Goal: Task Accomplishment & Management: Use online tool/utility

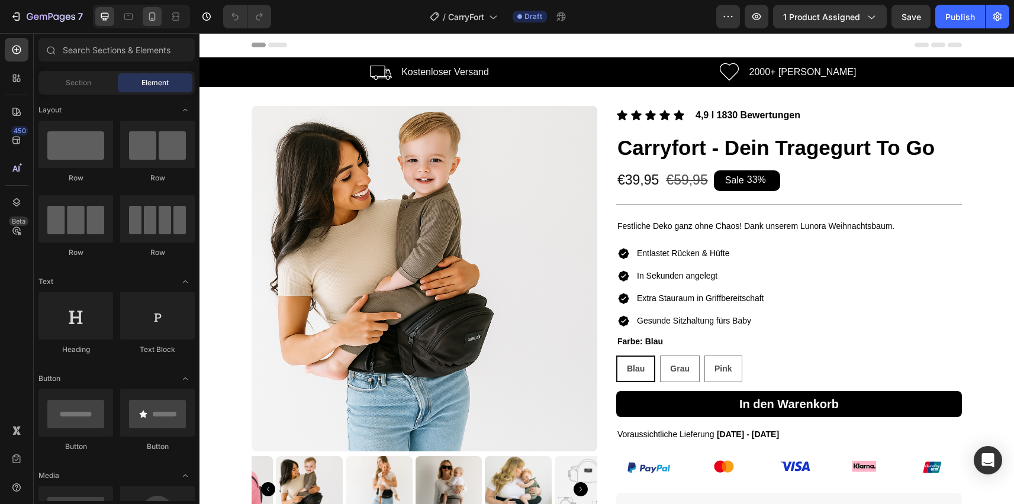
click at [155, 18] on icon at bounding box center [152, 16] width 7 height 8
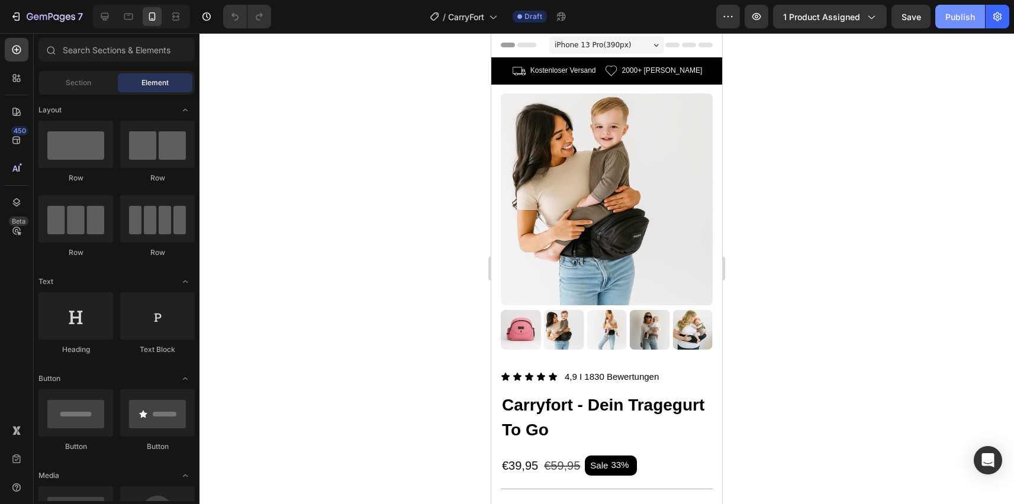
click at [958, 7] on button "Publish" at bounding box center [960, 17] width 50 height 24
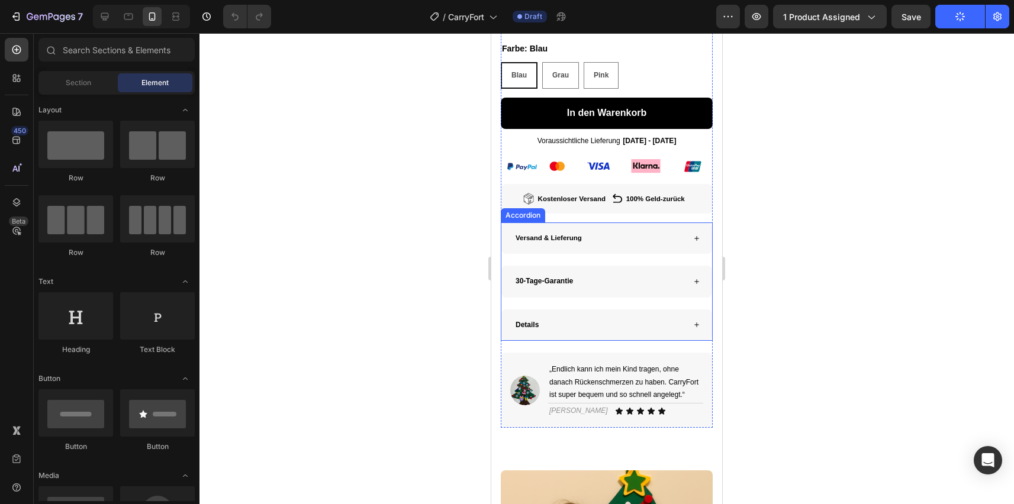
scroll to position [575, 0]
click at [573, 329] on div "Details" at bounding box center [599, 326] width 170 height 14
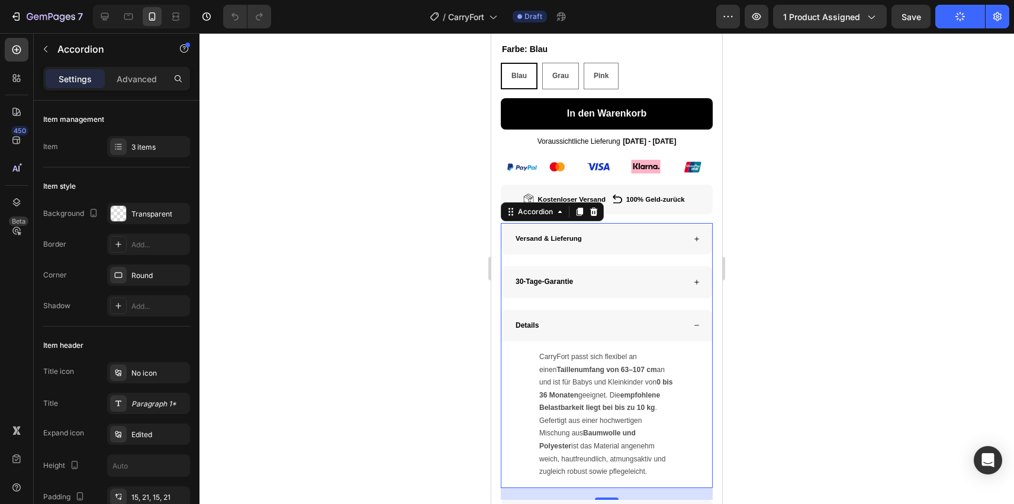
click at [573, 329] on div "Details" at bounding box center [599, 326] width 170 height 14
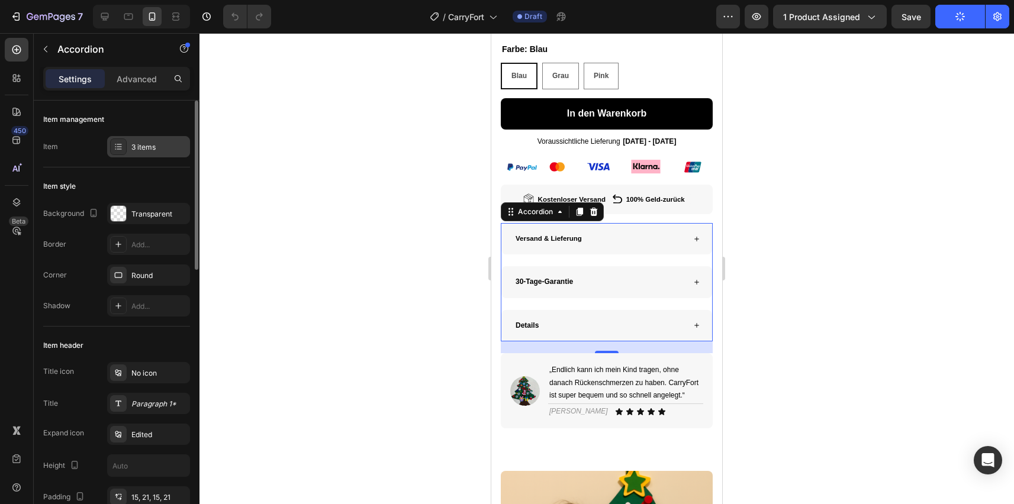
click at [146, 136] on div "3 items" at bounding box center [148, 146] width 83 height 21
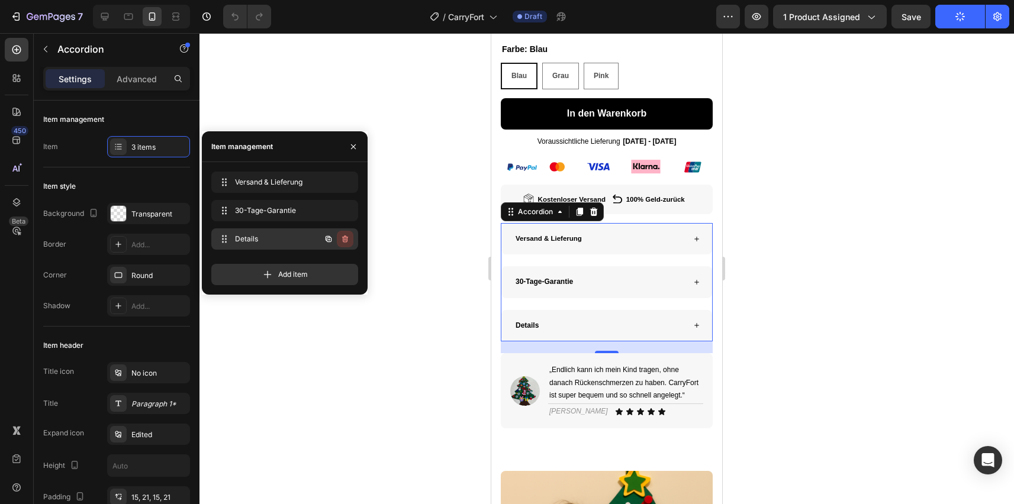
click at [343, 238] on icon "button" at bounding box center [345, 239] width 6 height 7
click at [342, 238] on div "Delete" at bounding box center [337, 239] width 22 height 11
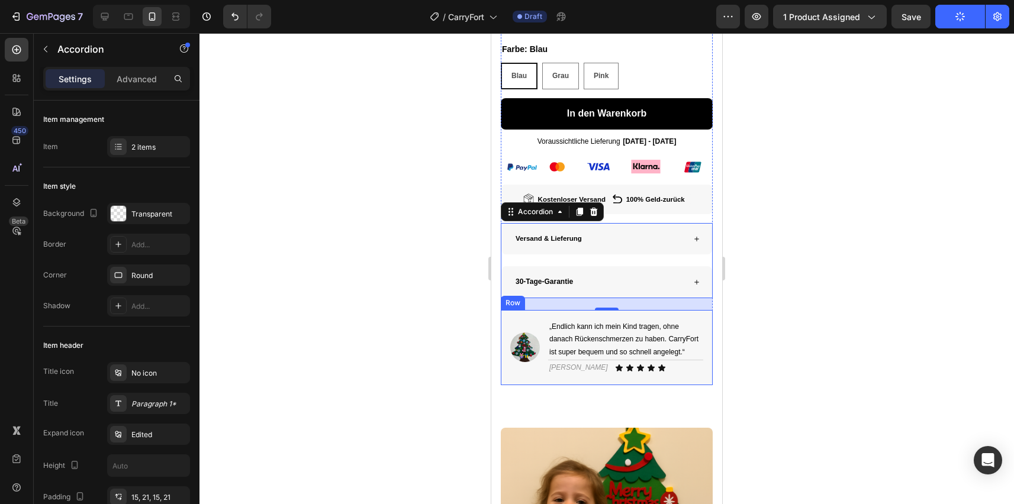
scroll to position [523, 0]
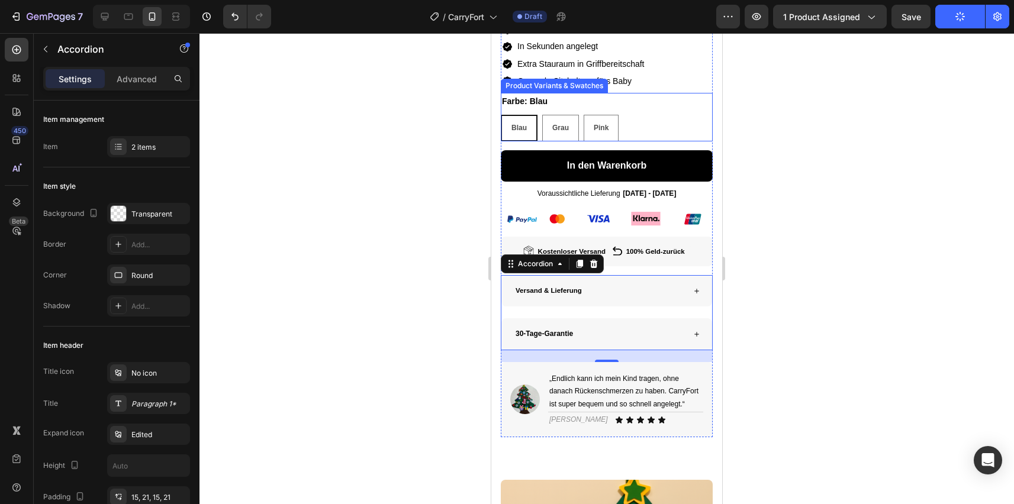
click at [559, 102] on div "Farbe: Blau Blau Blau Blau Grau Grau Grau Pink Pink Pink" at bounding box center [607, 117] width 212 height 49
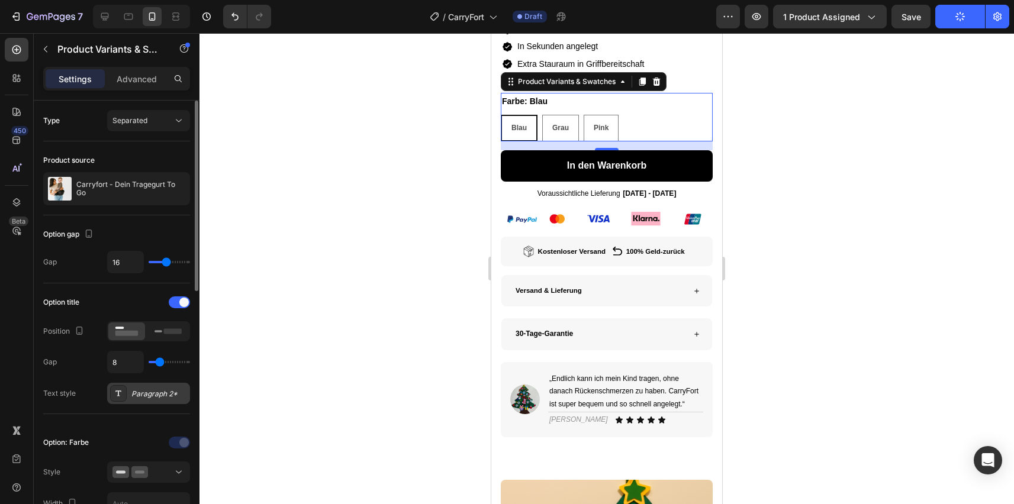
click at [143, 399] on div "Paragraph 2*" at bounding box center [159, 394] width 56 height 11
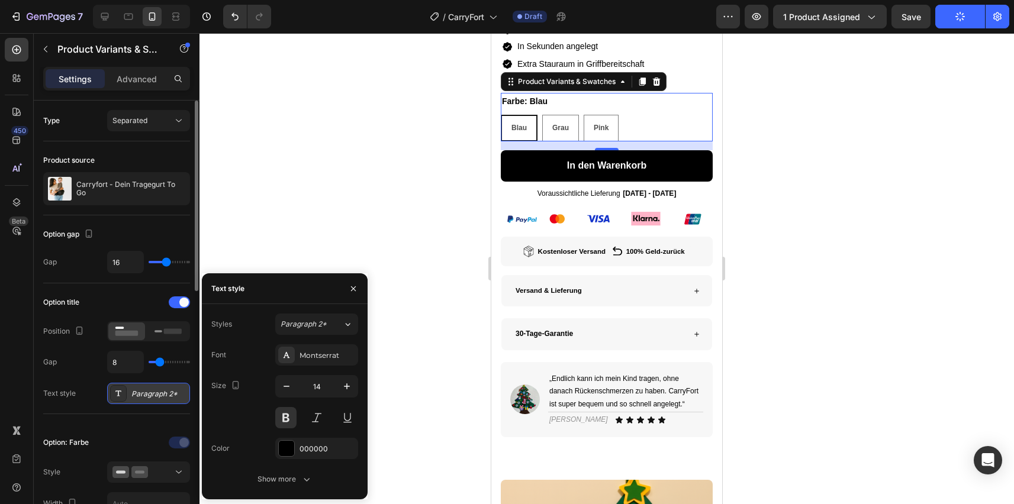
click at [143, 399] on div "Paragraph 2*" at bounding box center [159, 394] width 56 height 11
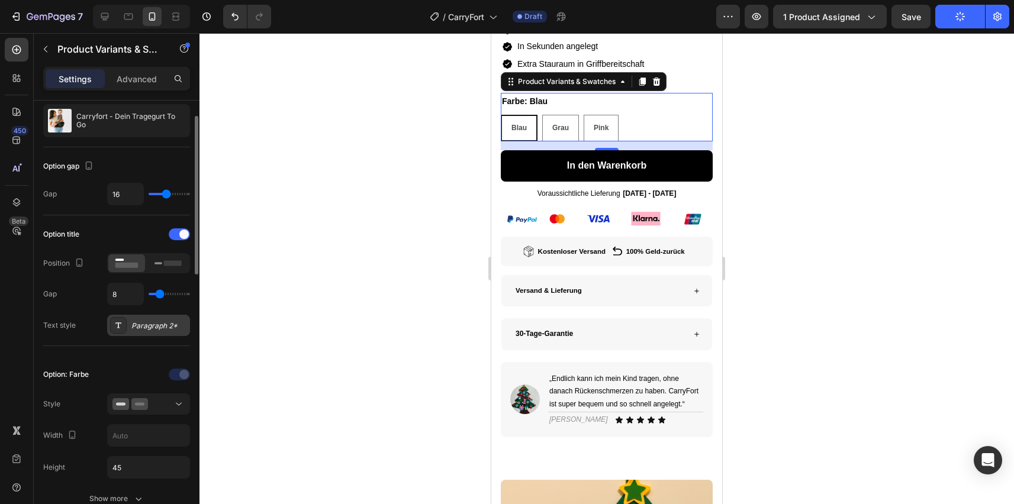
scroll to position [80, 0]
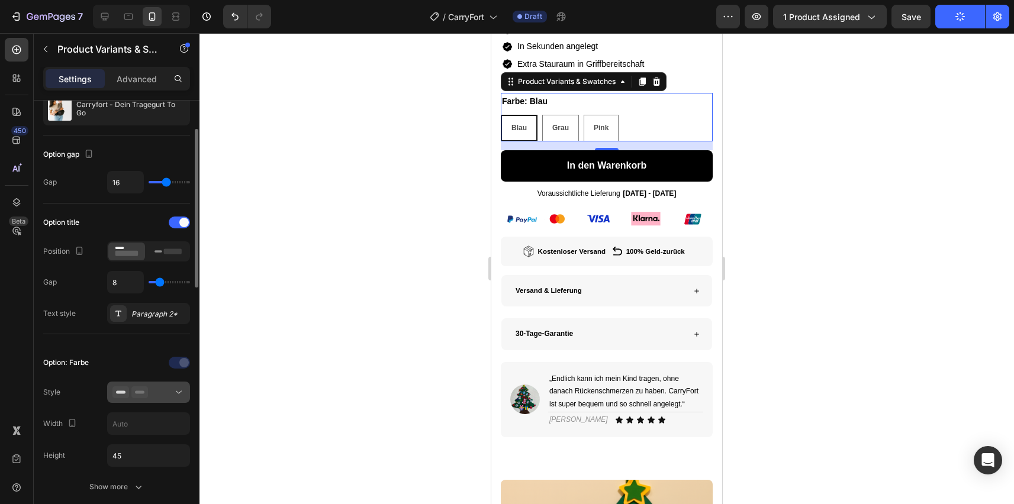
click at [144, 394] on icon at bounding box center [139, 392] width 17 height 12
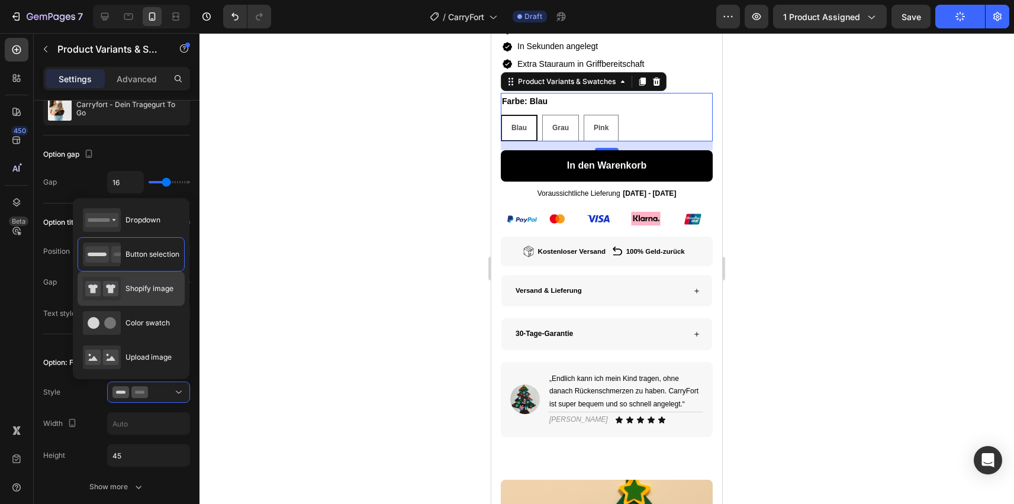
click at [147, 285] on span "Shopify image" at bounding box center [149, 288] width 48 height 11
type input "64"
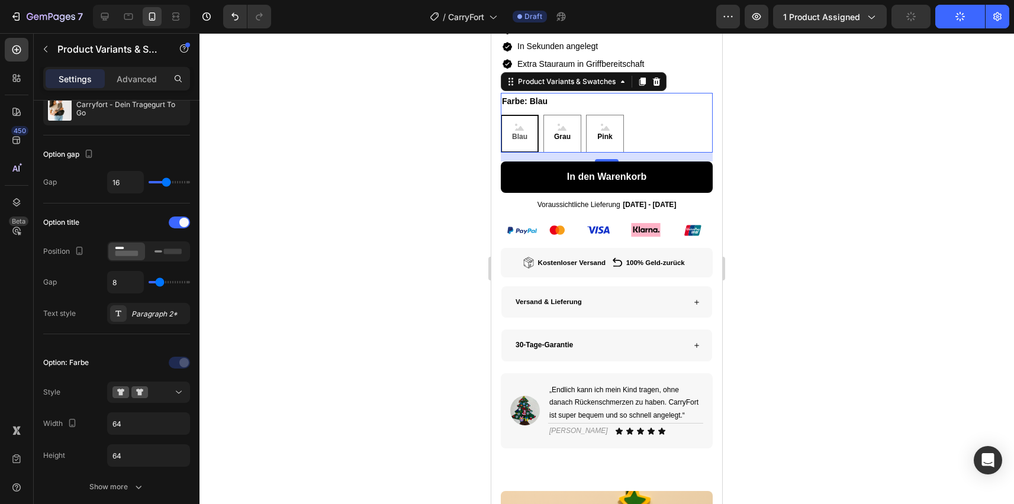
click at [398, 211] on div at bounding box center [606, 268] width 814 height 471
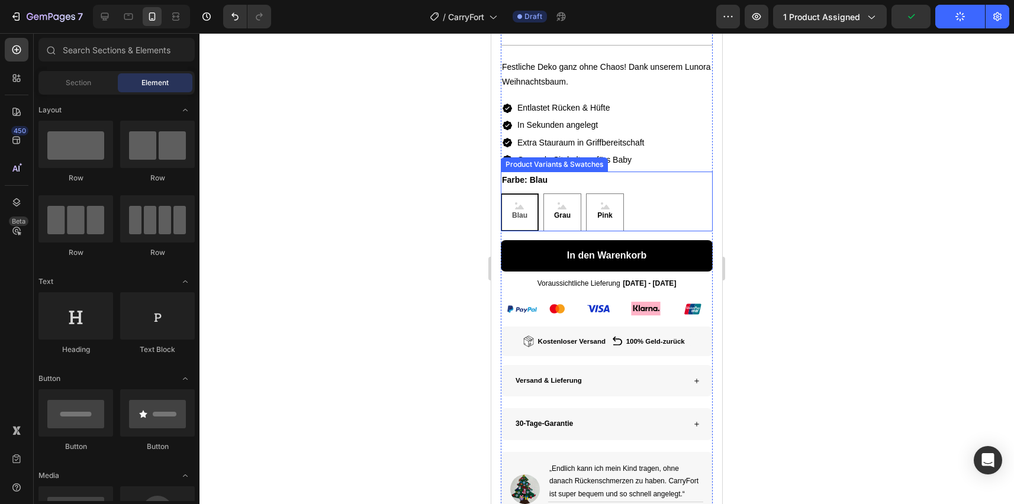
scroll to position [417, 0]
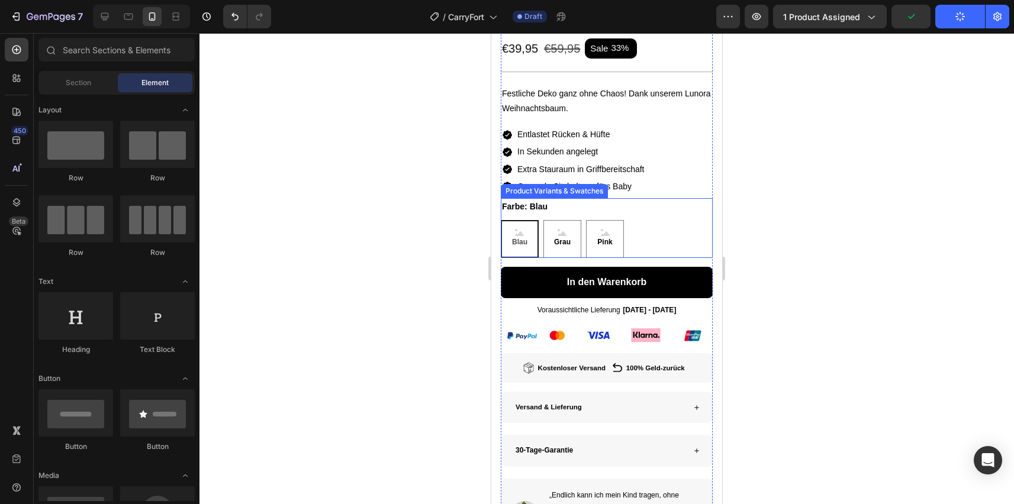
click at [571, 92] on p "Festliche Deko ganz ohne Chaos! Dank unserem Lunora Weihnachtsbaum." at bounding box center [606, 101] width 209 height 30
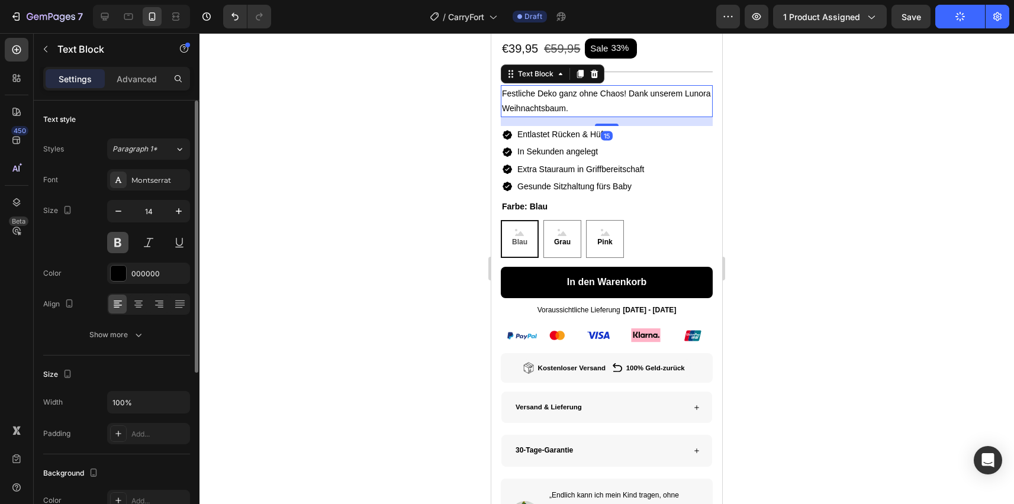
click at [119, 237] on button at bounding box center [117, 242] width 21 height 21
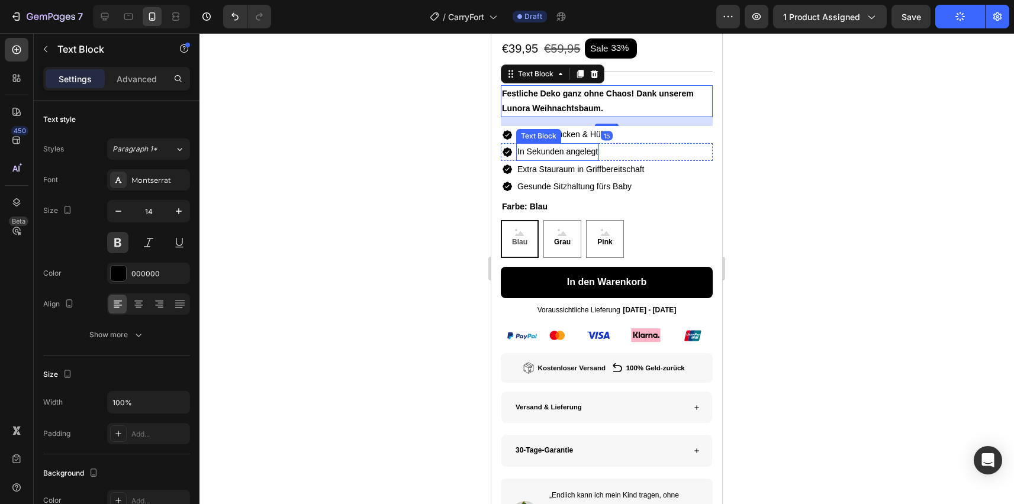
click at [556, 135] on div "Text Block" at bounding box center [538, 136] width 40 height 11
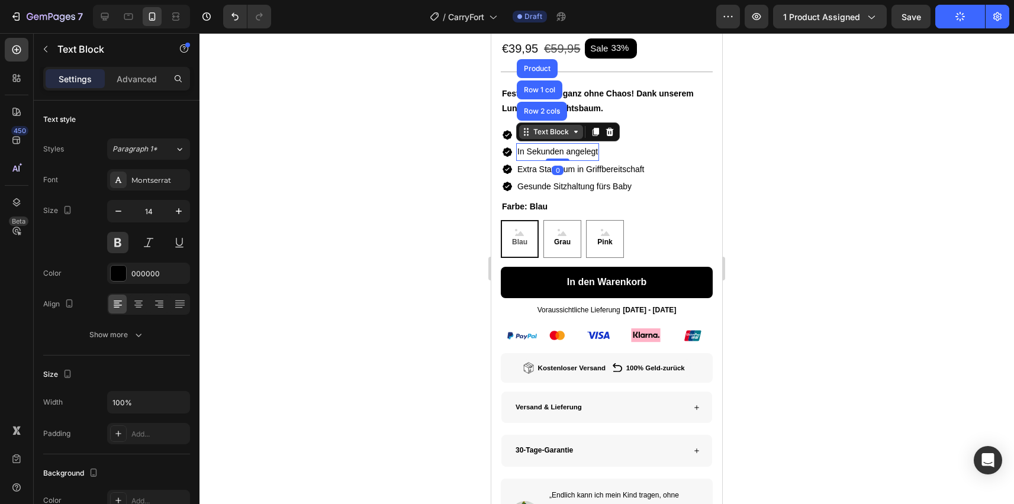
scroll to position [80, 0]
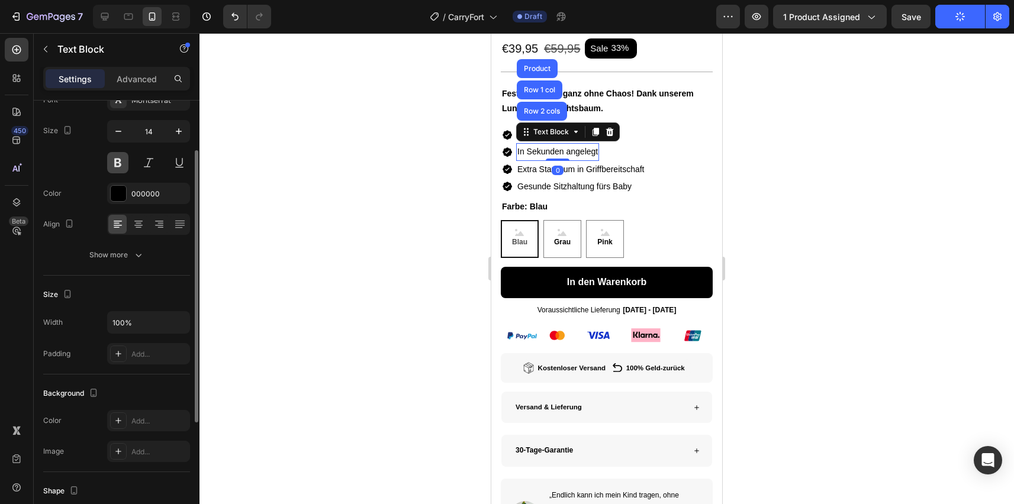
click at [124, 167] on button at bounding box center [117, 162] width 21 height 21
click at [591, 167] on span "Extra Stauraum in Griffbereitschaft" at bounding box center [580, 169] width 127 height 9
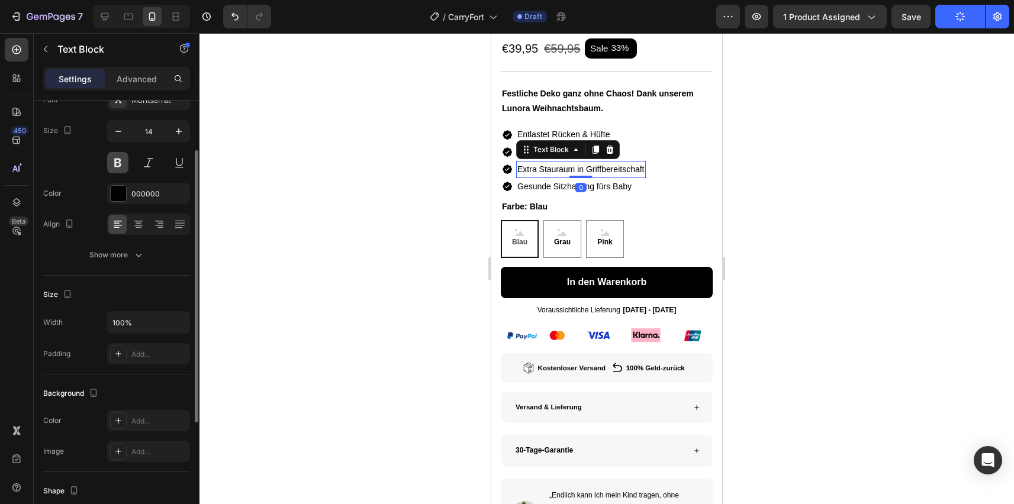
click at [119, 165] on button at bounding box center [117, 162] width 21 height 21
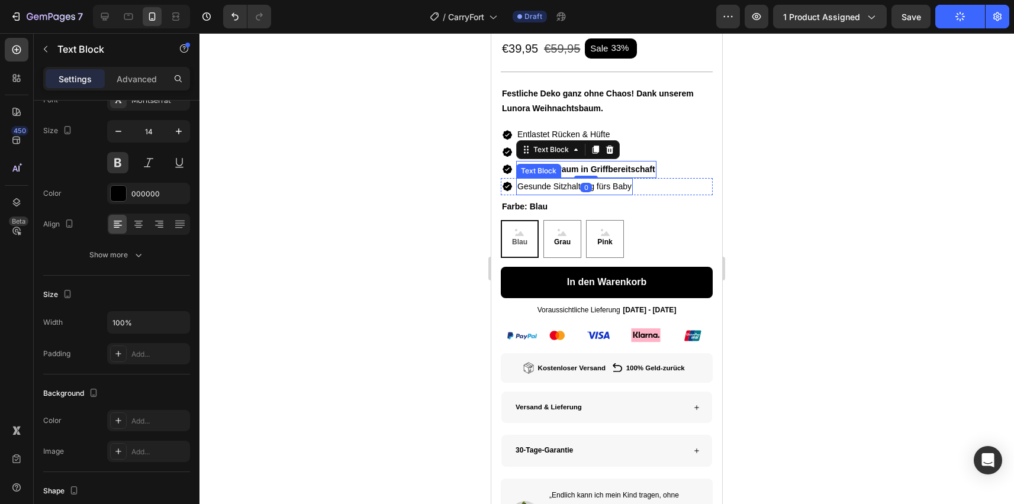
click at [547, 188] on span "Gesunde Sitzhaltung fürs Baby" at bounding box center [574, 186] width 114 height 9
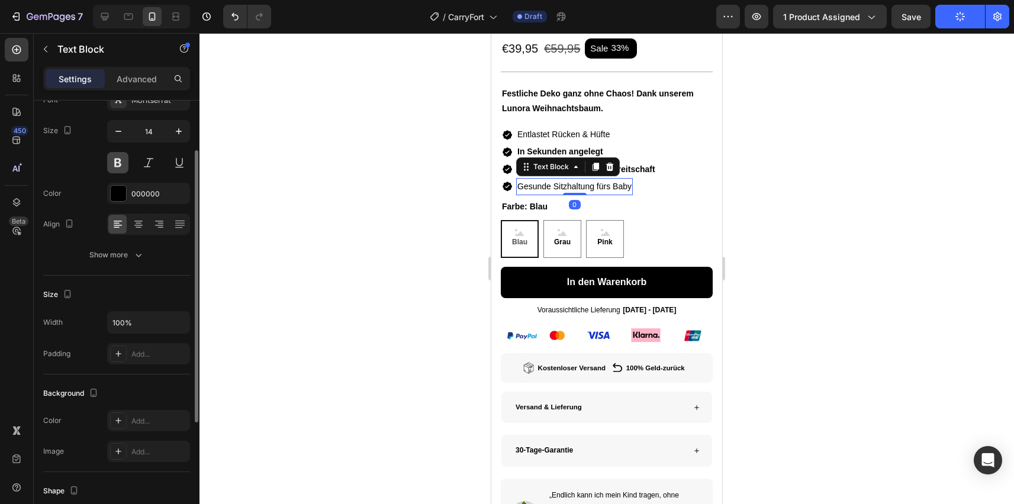
click at [119, 165] on button at bounding box center [117, 162] width 21 height 21
click at [328, 201] on div at bounding box center [606, 268] width 814 height 471
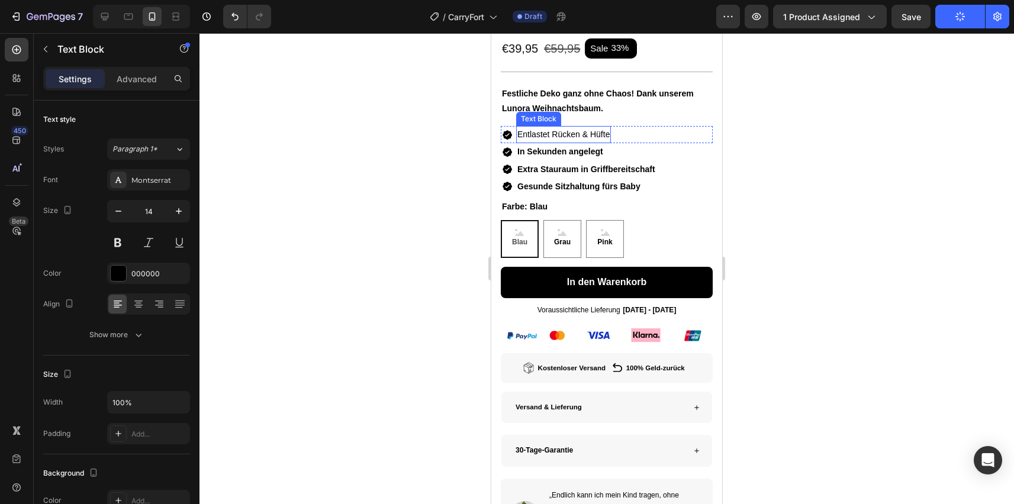
click at [533, 134] on span "Entlastet Rücken & Hüfte" at bounding box center [563, 134] width 92 height 9
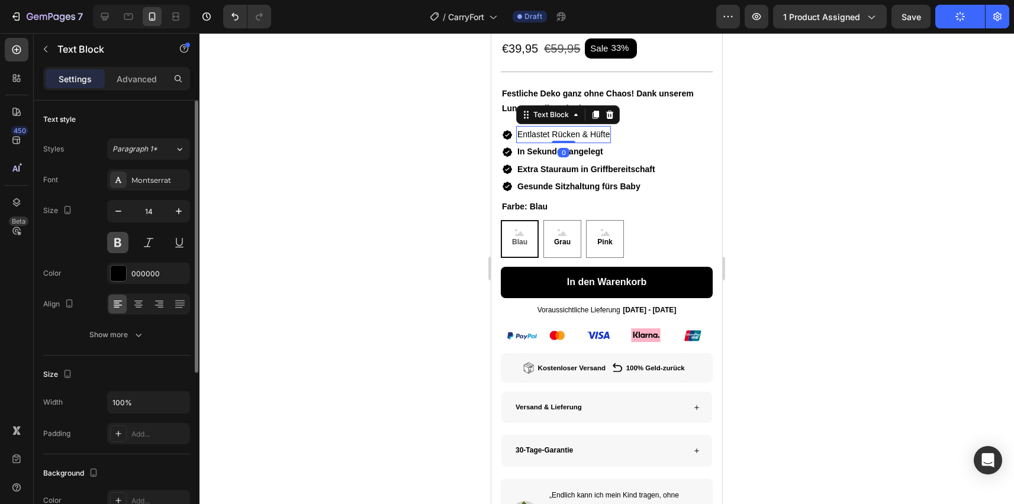
click at [112, 250] on button at bounding box center [117, 242] width 21 height 21
click at [372, 152] on div at bounding box center [606, 268] width 814 height 471
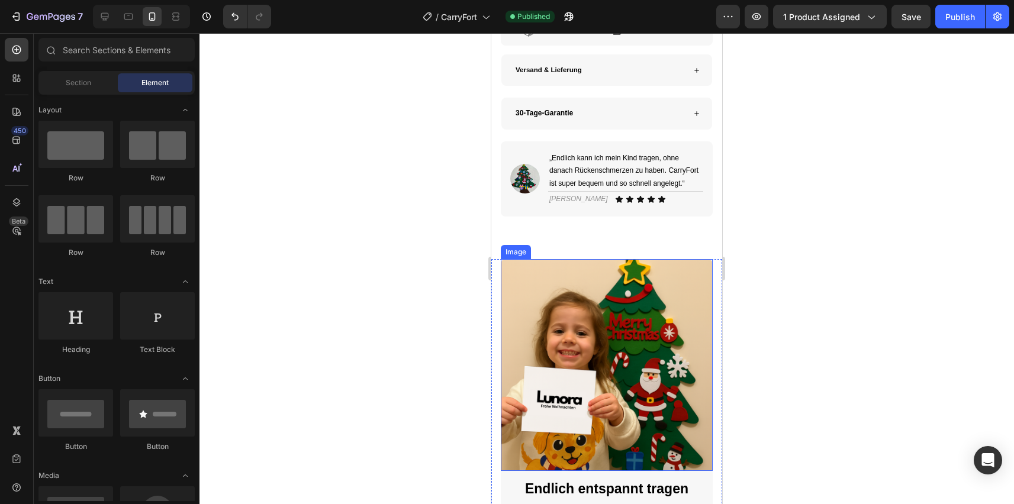
scroll to position [799, 0]
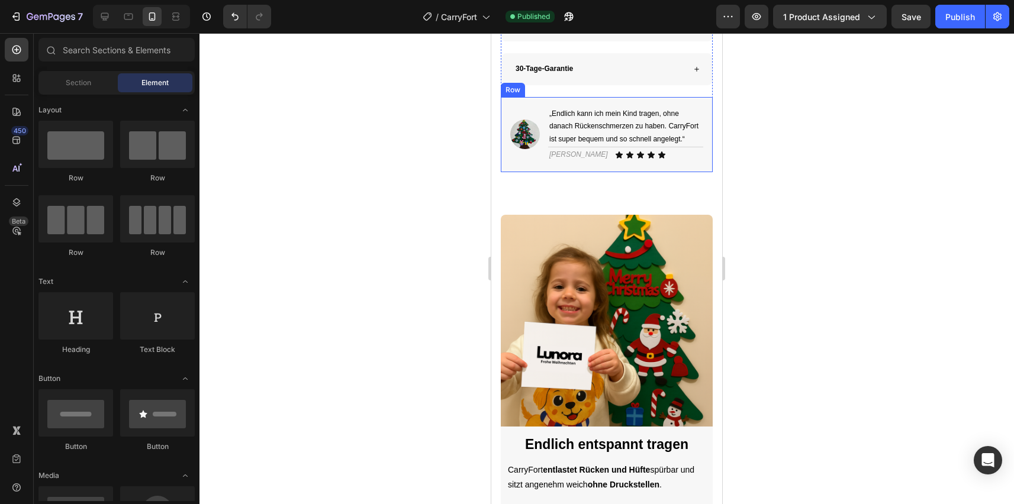
click at [518, 142] on img at bounding box center [525, 135] width 30 height 30
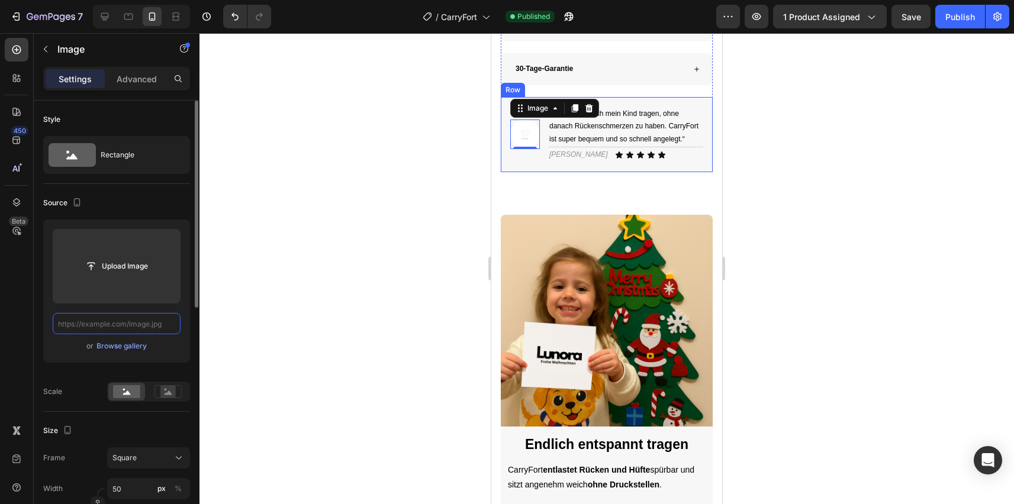
scroll to position [0, 0]
paste input "[URL][DOMAIN_NAME][DATE]"
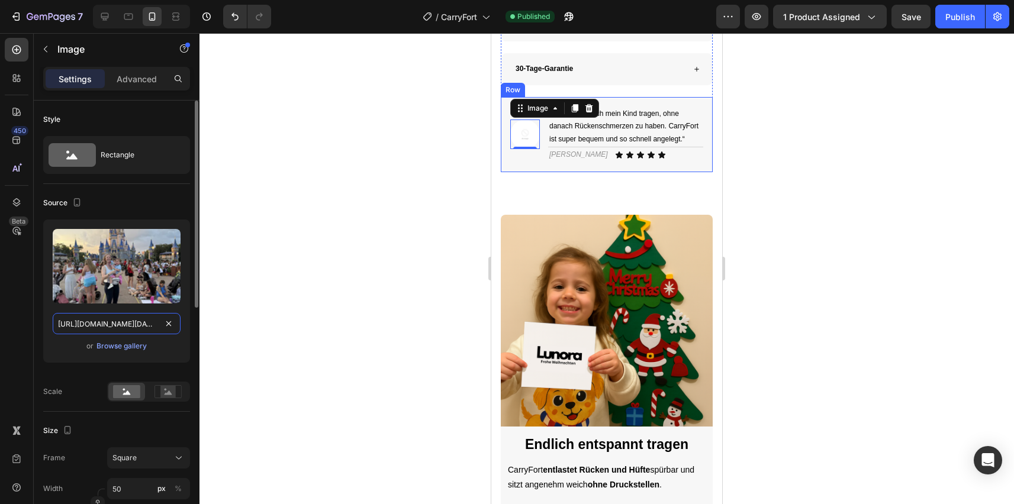
scroll to position [0, 295]
type input "[URL][DOMAIN_NAME][DATE]"
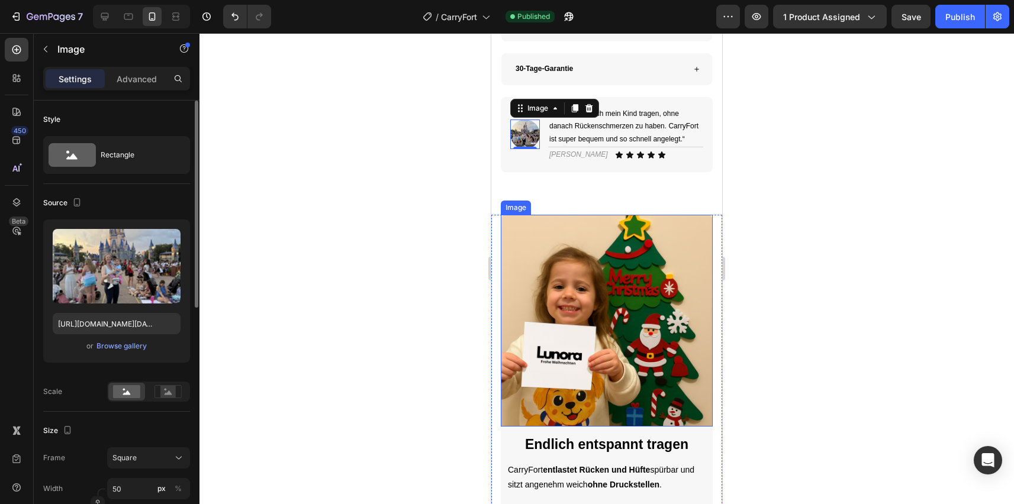
click at [531, 312] on img at bounding box center [607, 321] width 212 height 212
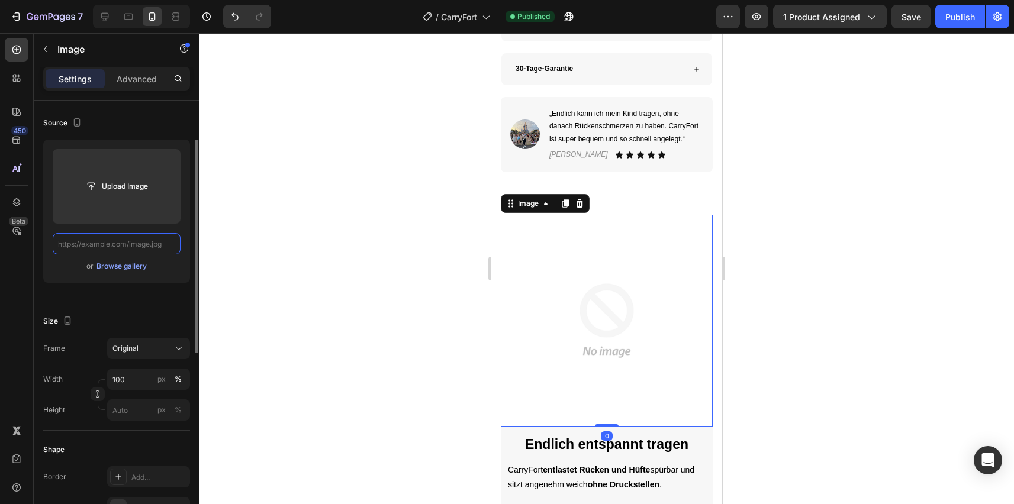
paste input "[URL][DOMAIN_NAME]"
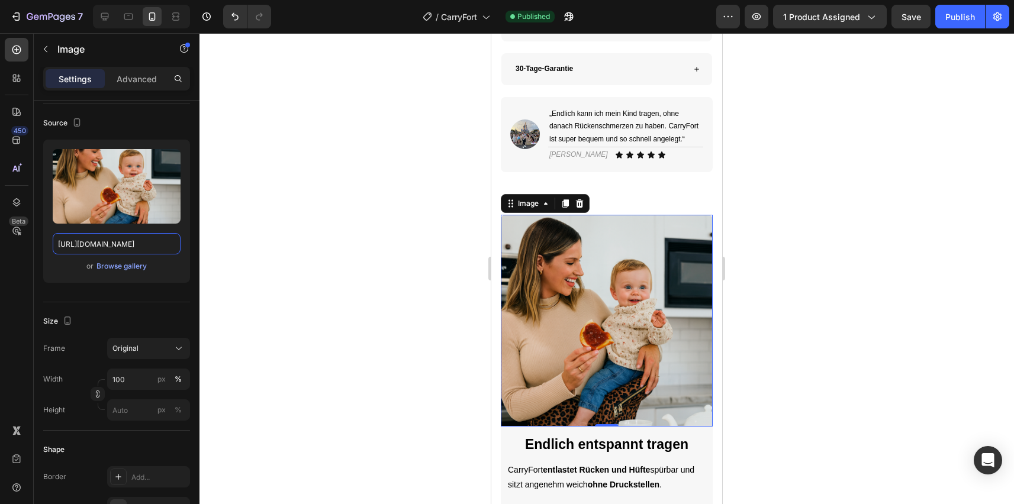
type input "[URL][DOMAIN_NAME]"
click at [320, 186] on div at bounding box center [606, 268] width 814 height 471
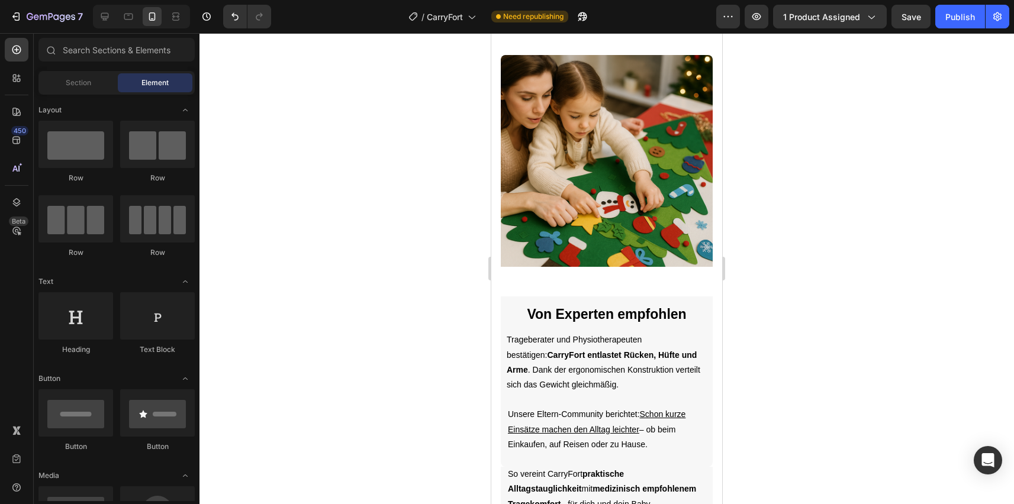
scroll to position [2803, 0]
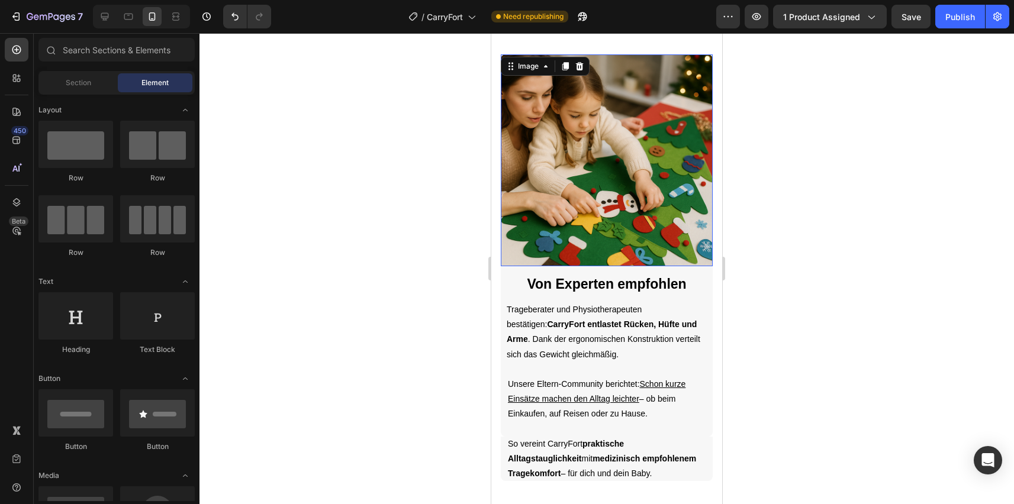
click at [556, 230] on img at bounding box center [607, 160] width 212 height 212
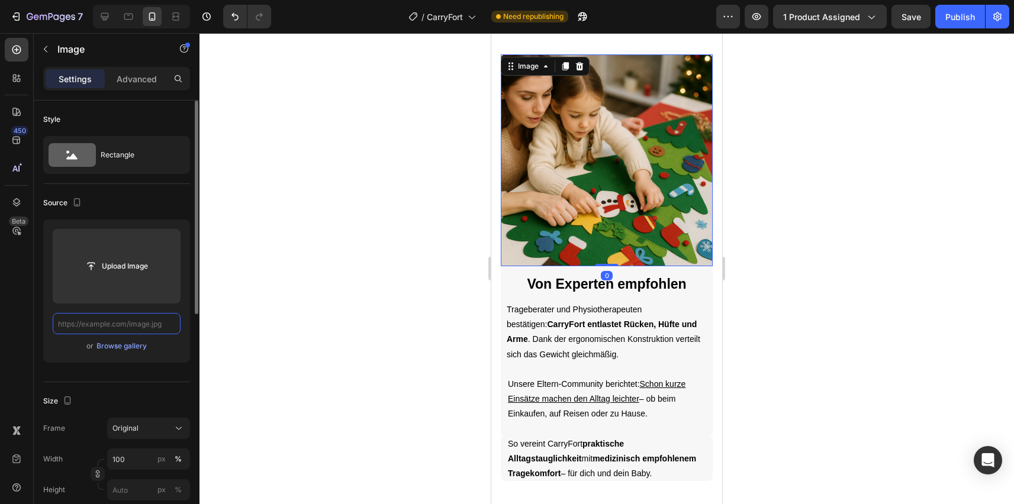
scroll to position [0, 0]
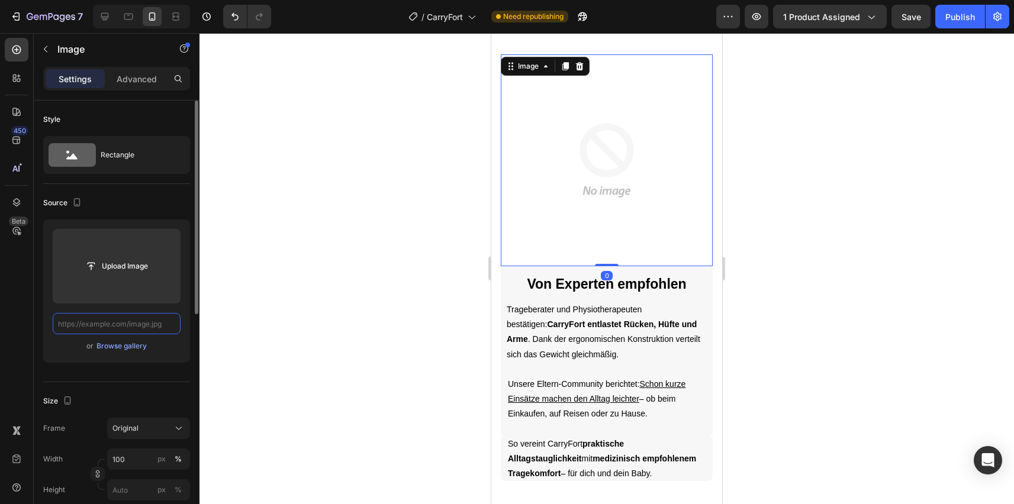
paste input "[URL][DOMAIN_NAME][DATE]"
type input "[URL][DOMAIN_NAME][DATE]"
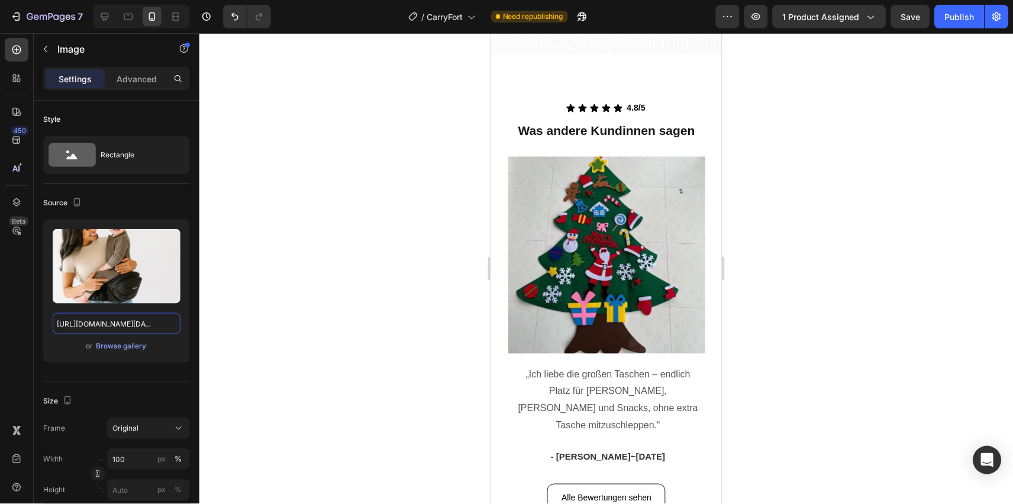
scroll to position [2299, 0]
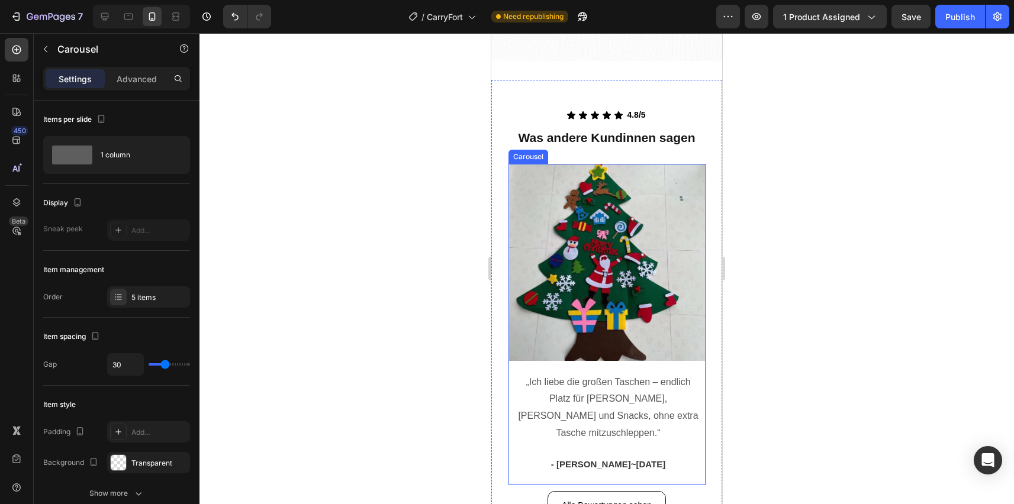
click at [525, 476] on div "Image „Ich liebe die großen Taschen – endlich Platz für [PERSON_NAME], [PERSON_…" at bounding box center [606, 324] width 197 height 321
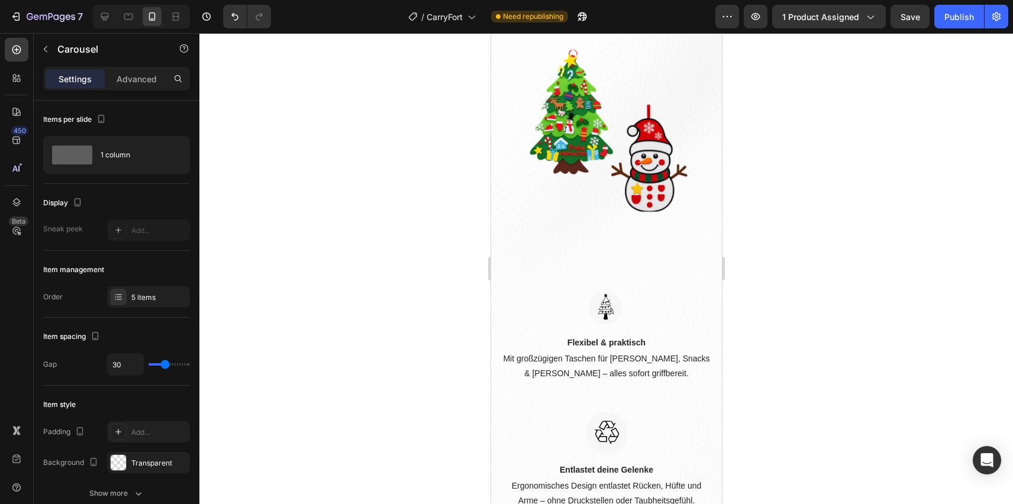
scroll to position [1801, 0]
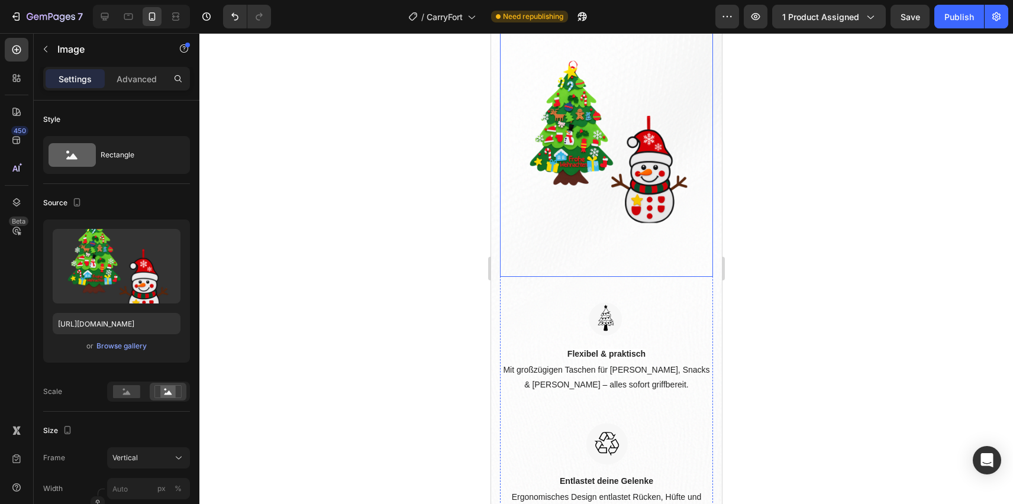
click at [572, 200] on img at bounding box center [605, 143] width 201 height 268
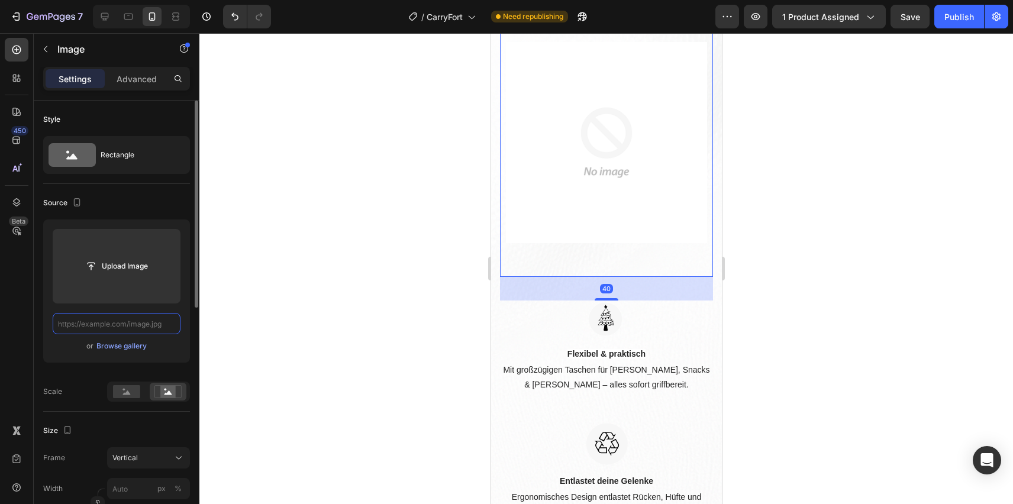
scroll to position [0, 0]
paste input "[URL][DOMAIN_NAME]"
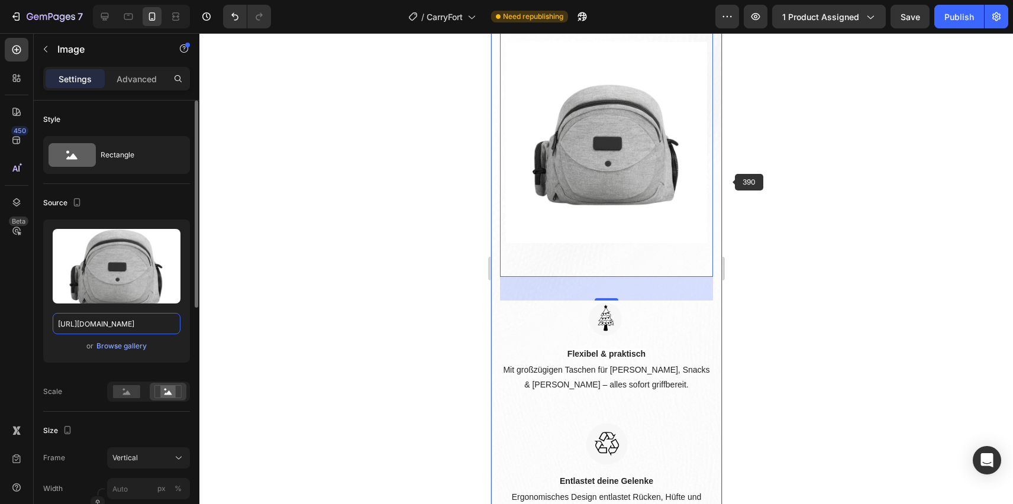
type input "[URL][DOMAIN_NAME]"
click at [773, 171] on div at bounding box center [606, 268] width 814 height 471
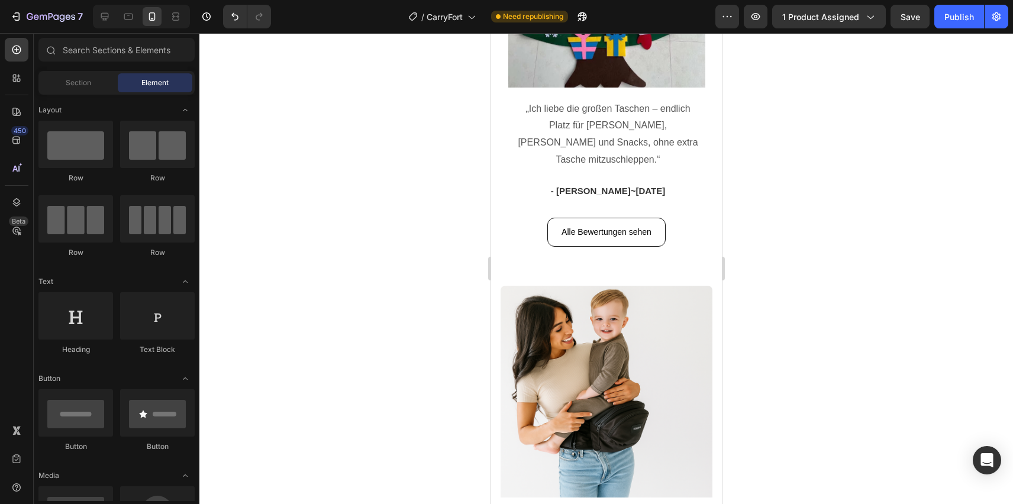
scroll to position [2537, 0]
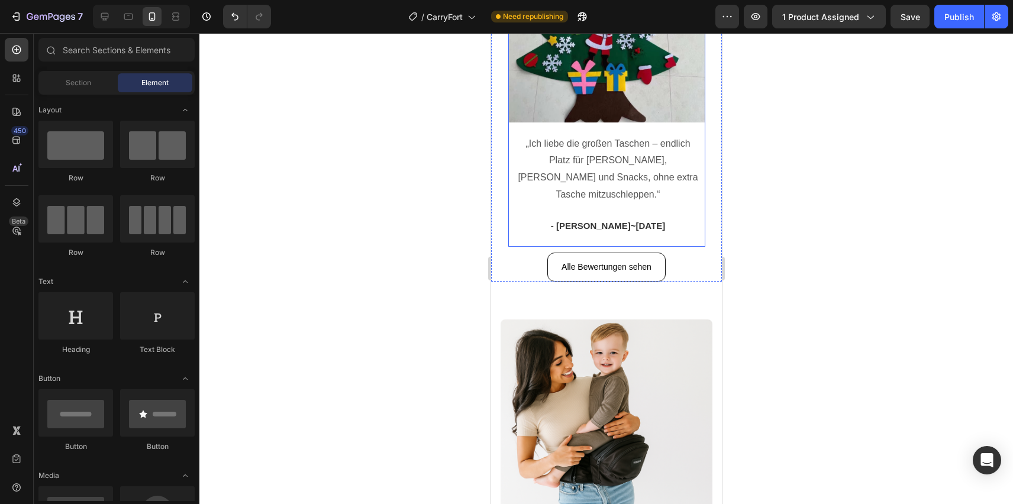
click at [531, 224] on div "Image „Ich liebe die großen Taschen – endlich Platz für [PERSON_NAME], [PERSON_…" at bounding box center [606, 85] width 197 height 321
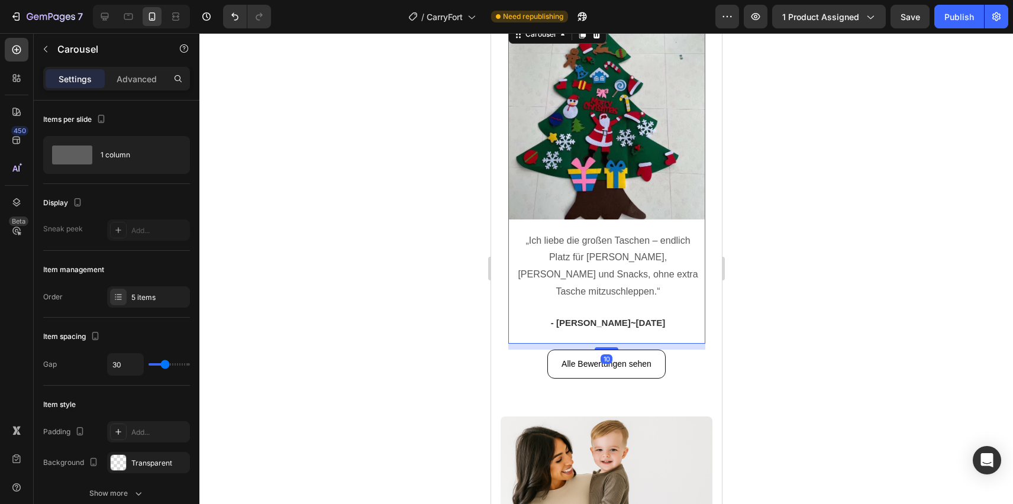
scroll to position [2417, 0]
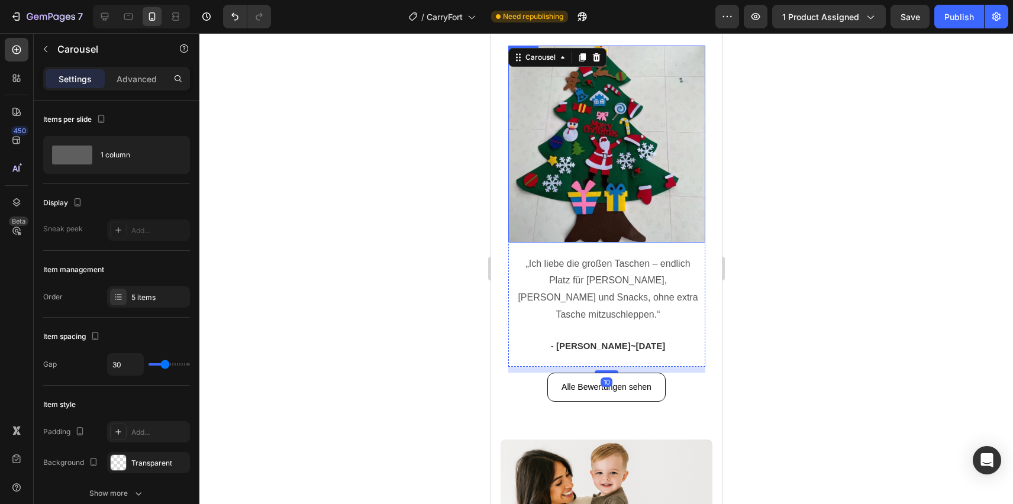
click at [553, 194] on img at bounding box center [606, 144] width 197 height 197
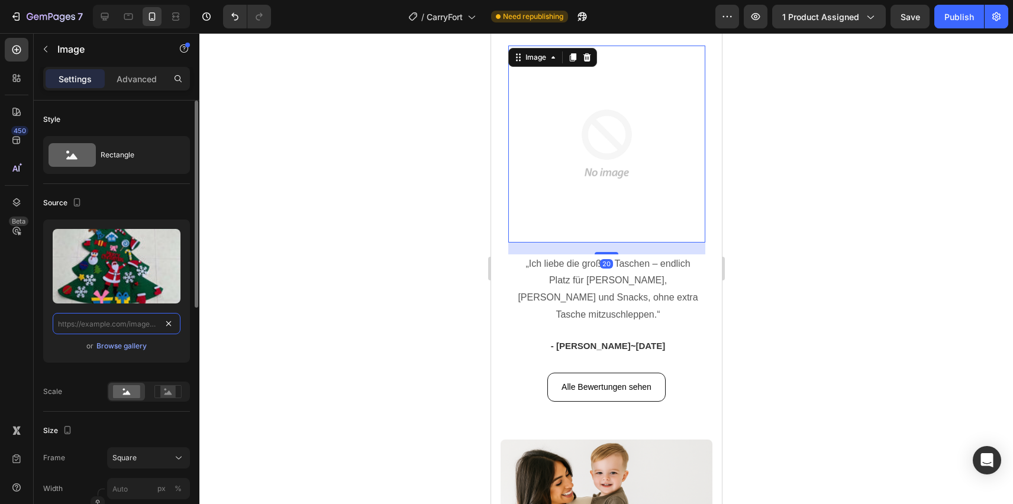
scroll to position [0, 0]
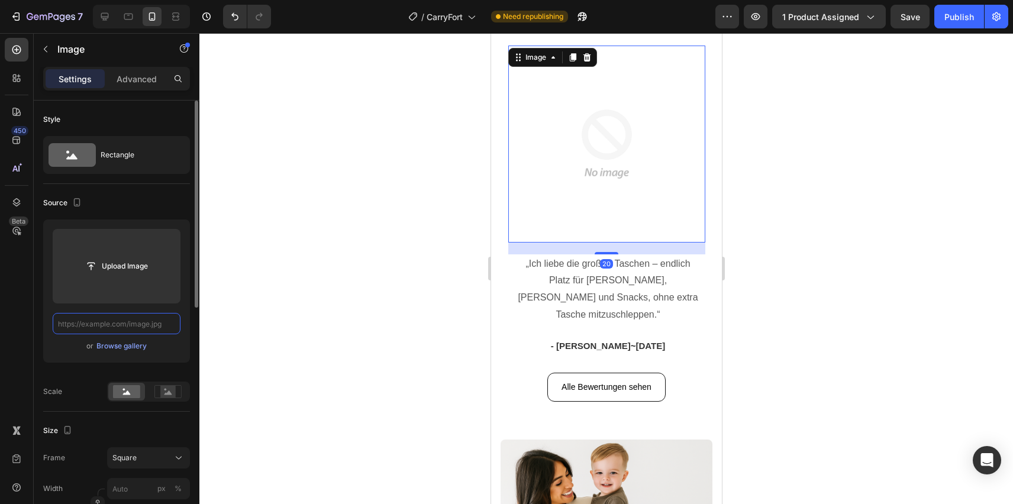
paste input "[URL][DOMAIN_NAME]"
type input "[URL][DOMAIN_NAME]"
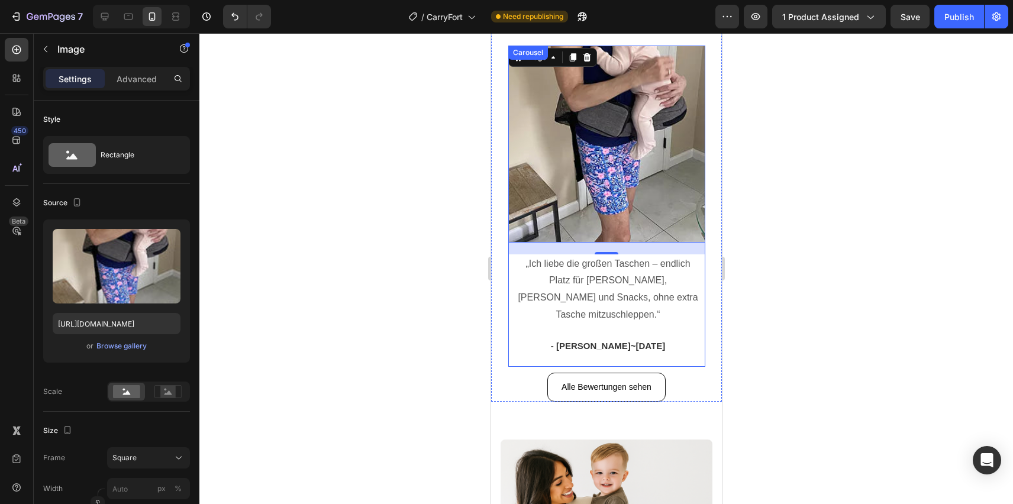
click at [520, 360] on div "Image 20 „Ich liebe die großen Taschen – endlich Platz für [PERSON_NAME], [PERS…" at bounding box center [606, 206] width 197 height 321
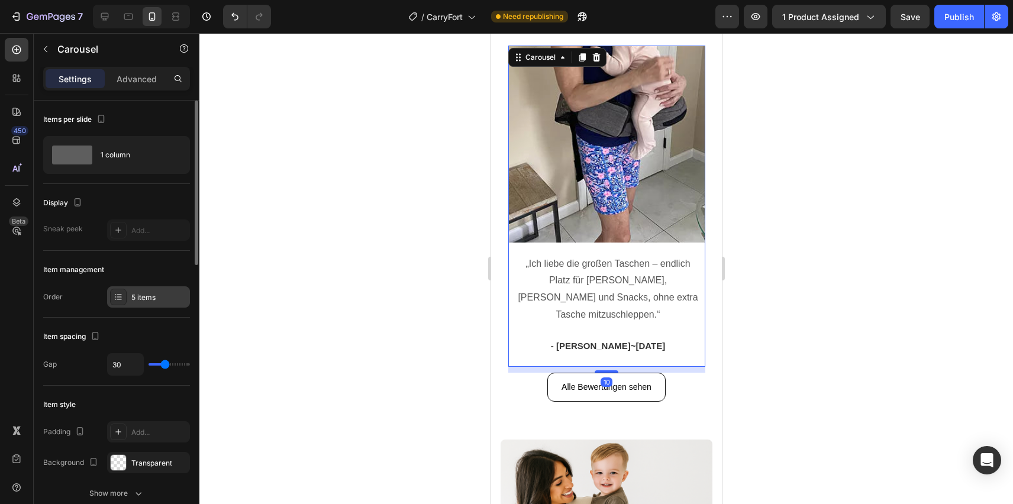
click at [159, 301] on div "5 items" at bounding box center [159, 297] width 56 height 11
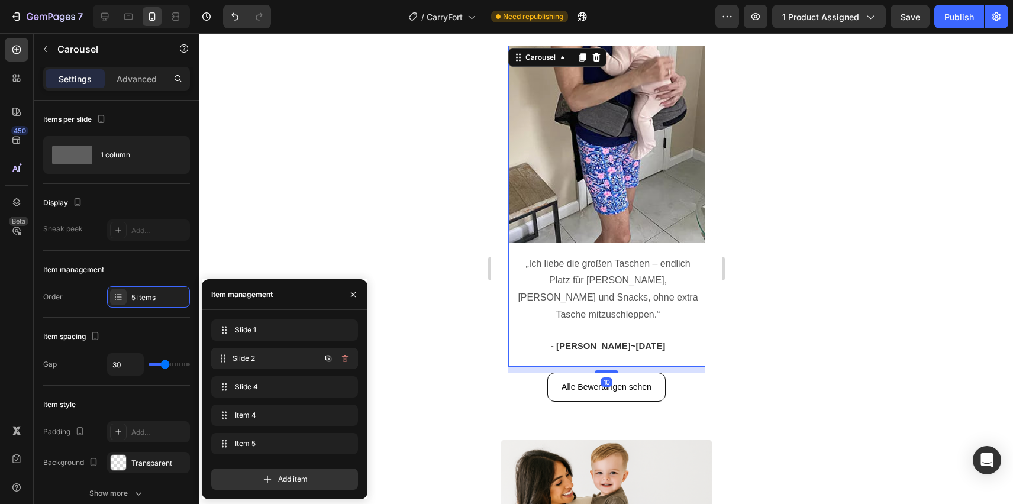
click at [232, 359] on div "Slide 2 Slide 2" at bounding box center [268, 358] width 104 height 17
click at [250, 356] on span "Slide 2" at bounding box center [268, 358] width 67 height 11
click at [250, 354] on span "Slide 2" at bounding box center [268, 358] width 67 height 11
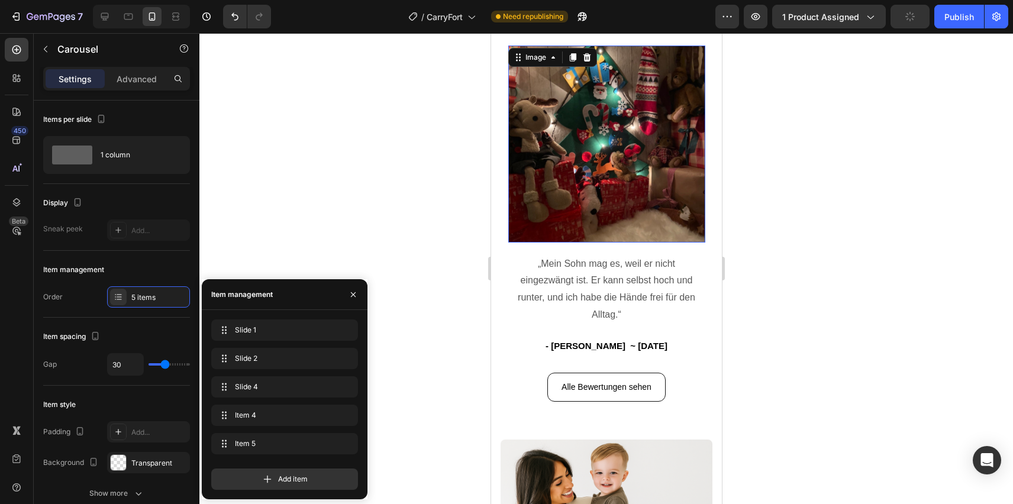
click at [572, 213] on img at bounding box center [606, 144] width 197 height 197
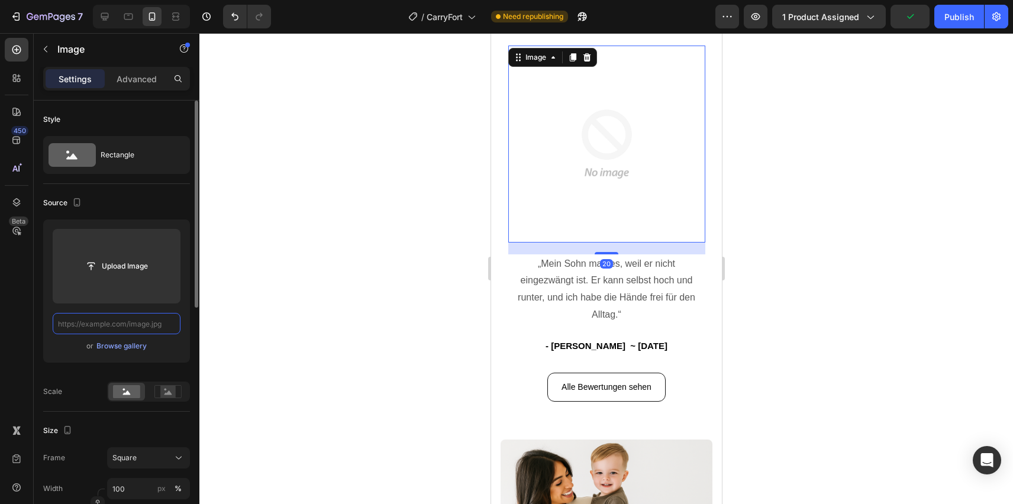
scroll to position [0, 194]
paste input "[URL][DOMAIN_NAME]"
type input "[URL][DOMAIN_NAME]"
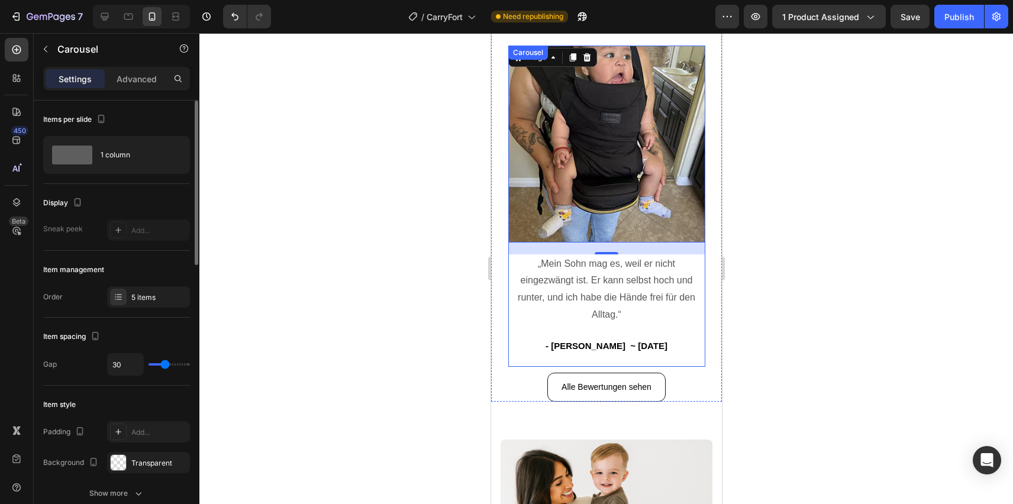
click at [536, 359] on div "Image 20 „Mein Sohn mag es, weil er nicht eingezwängt ist. Er kann selbst hoch …" at bounding box center [606, 206] width 197 height 321
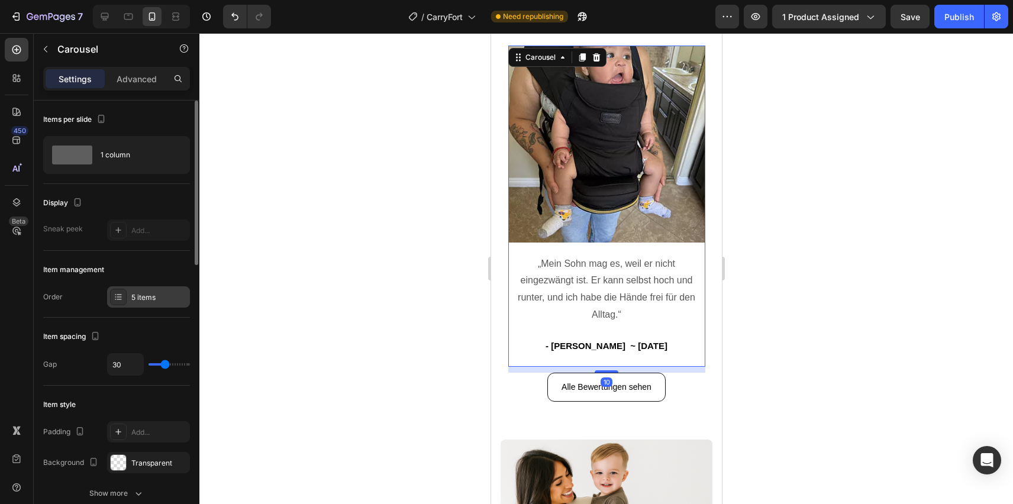
click at [141, 304] on div "5 items" at bounding box center [148, 296] width 83 height 21
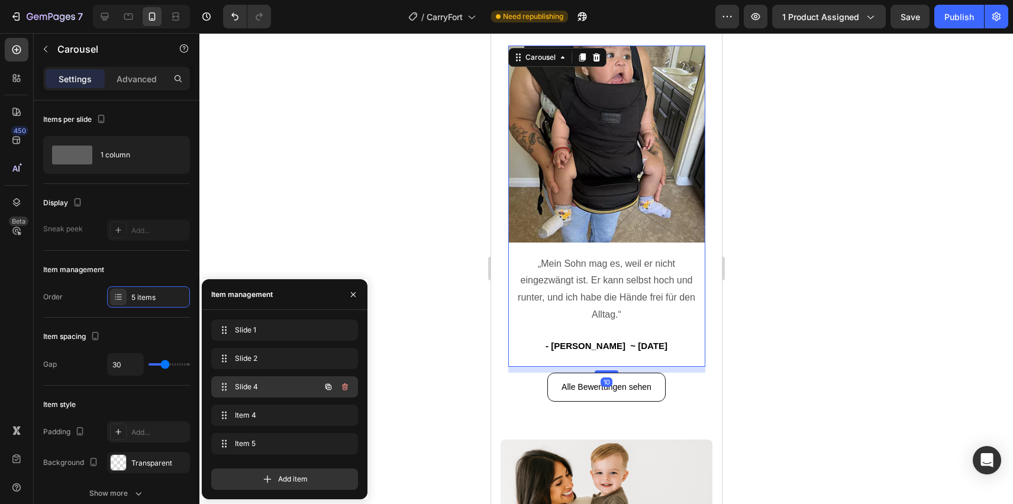
click at [266, 378] on div "Slide 4 Slide 4" at bounding box center [284, 386] width 147 height 21
click at [265, 392] on span "Slide 4" at bounding box center [268, 387] width 67 height 11
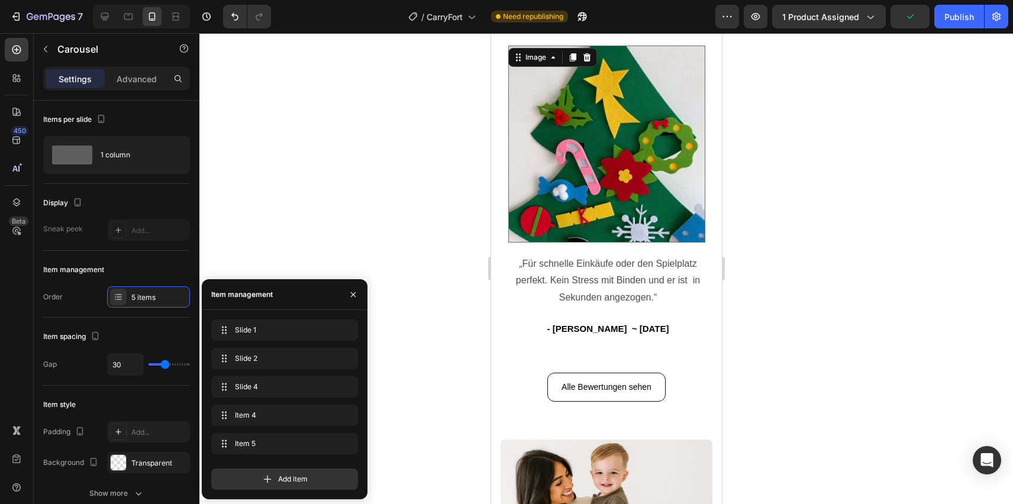
click at [525, 180] on img at bounding box center [606, 144] width 197 height 197
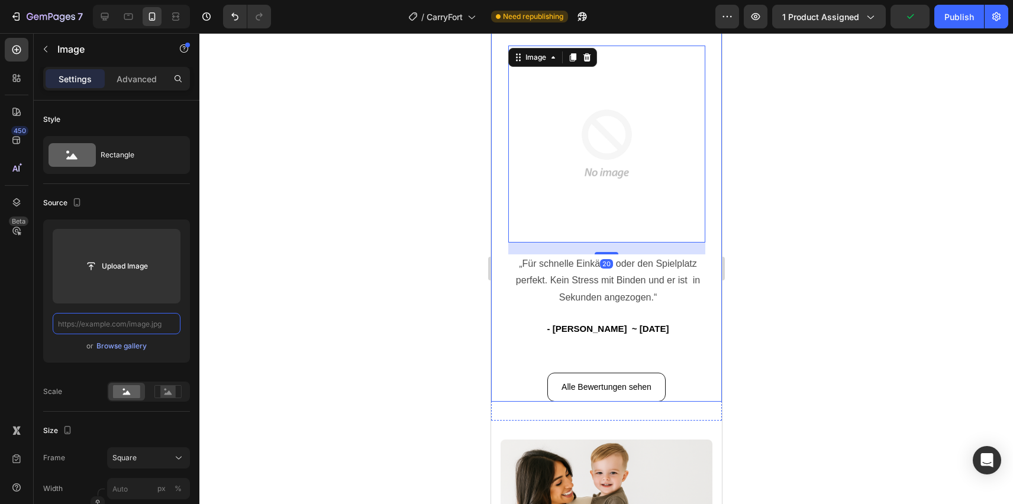
scroll to position [0, 0]
paste input "[URL][DOMAIN_NAME]"
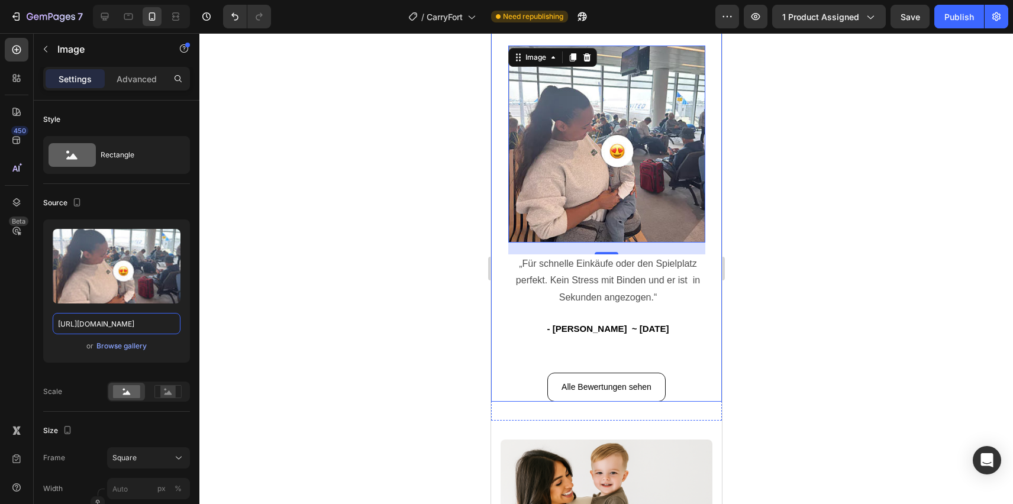
type input "[URL][DOMAIN_NAME]"
click at [523, 362] on div "Image 20 „Für schnelle Einkäufe oder den Spielplatz perfekt. Kein Stress mit Bi…" at bounding box center [606, 206] width 197 height 321
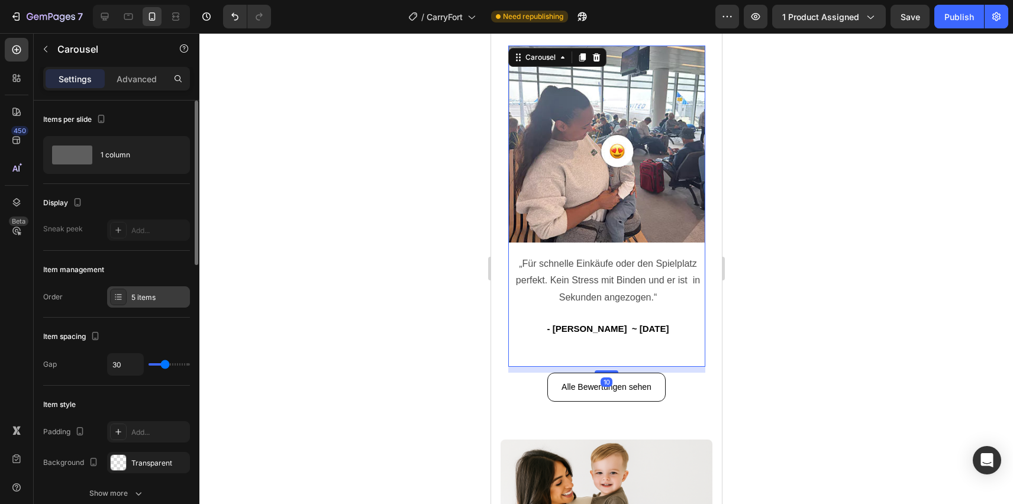
click at [151, 287] on div "5 items" at bounding box center [148, 296] width 83 height 21
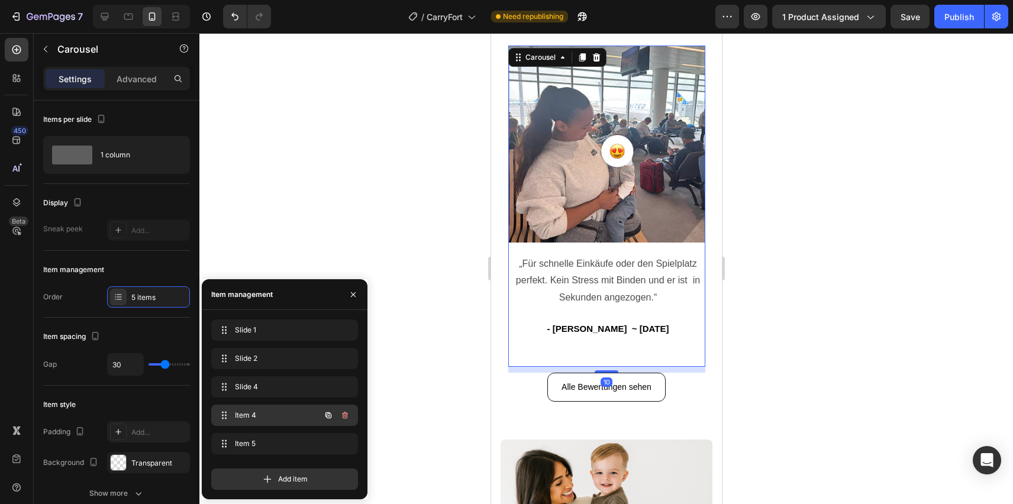
click at [234, 408] on div "Item 4 Item 4" at bounding box center [268, 415] width 104 height 17
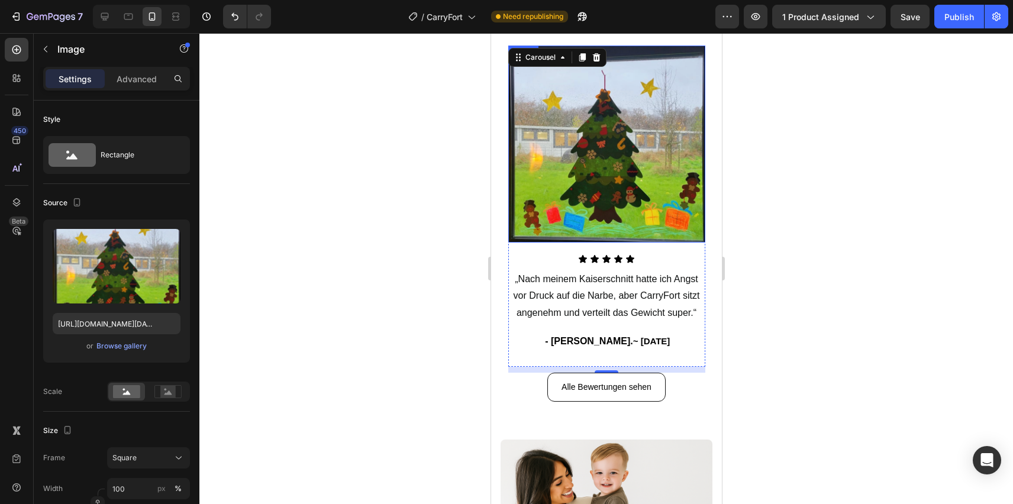
click at [544, 212] on img at bounding box center [606, 144] width 197 height 197
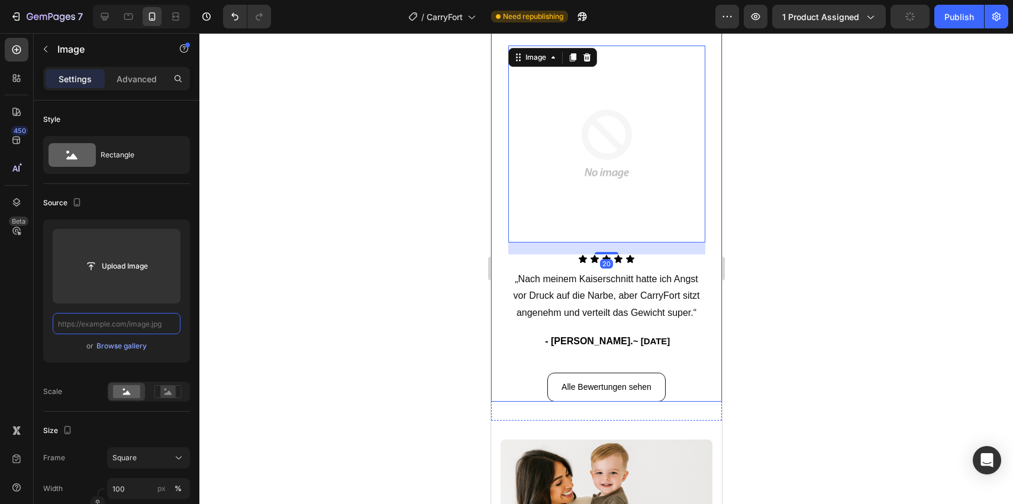
paste input "[URL][DOMAIN_NAME]"
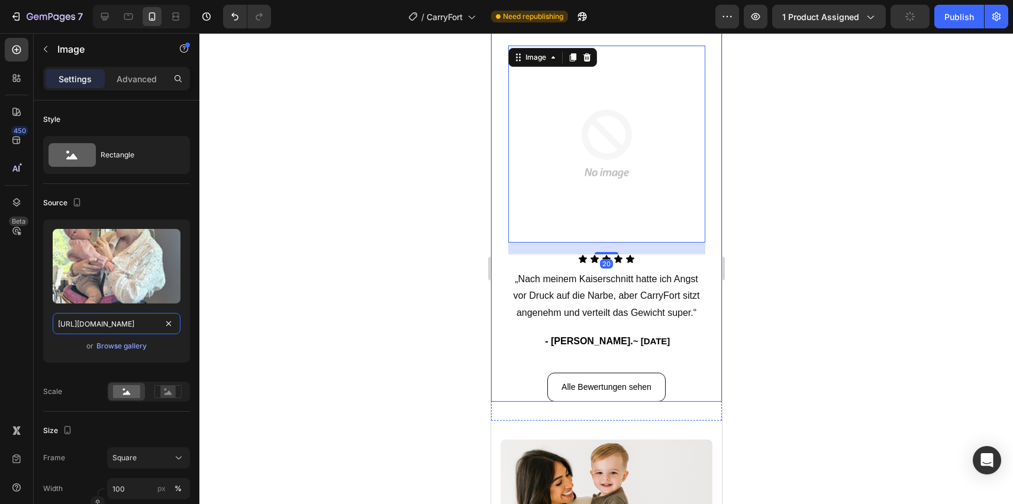
scroll to position [0, 194]
type input "[URL][DOMAIN_NAME]"
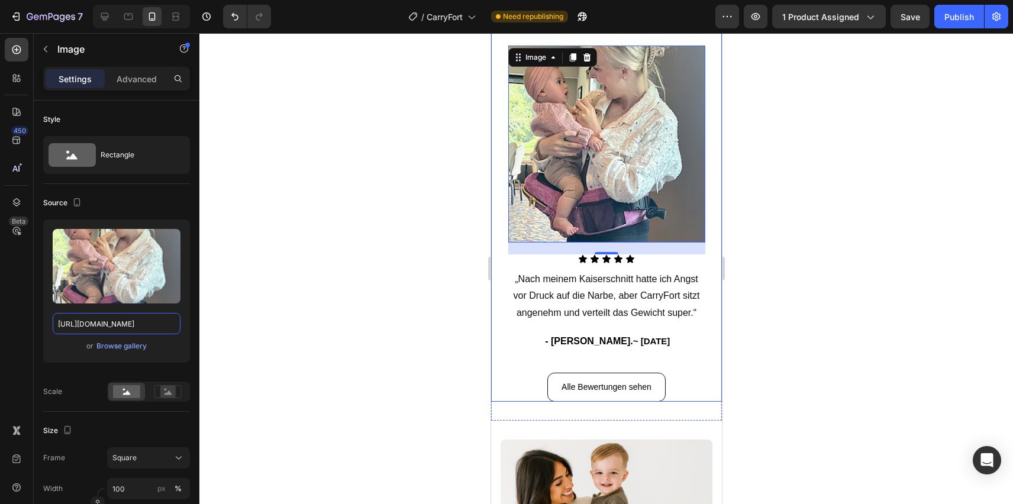
scroll to position [0, 0]
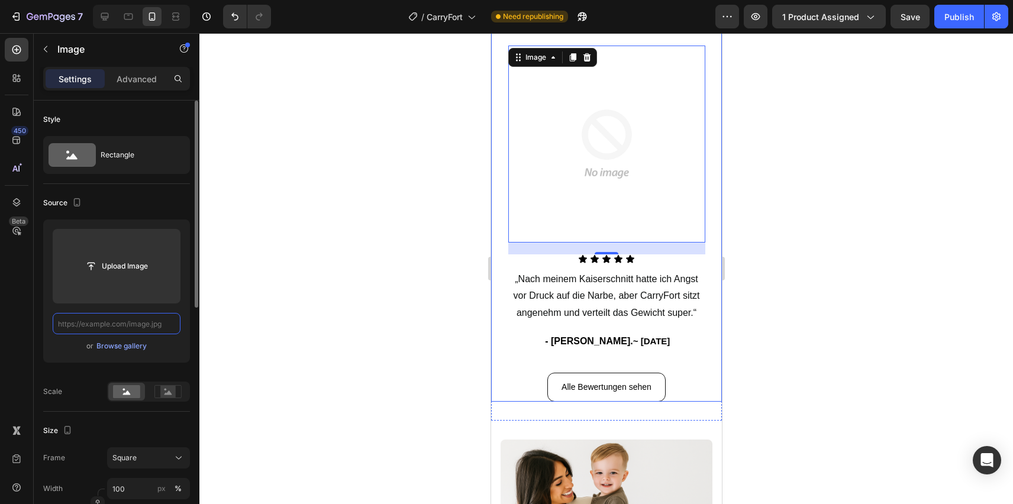
paste input "[URL][DOMAIN_NAME]"
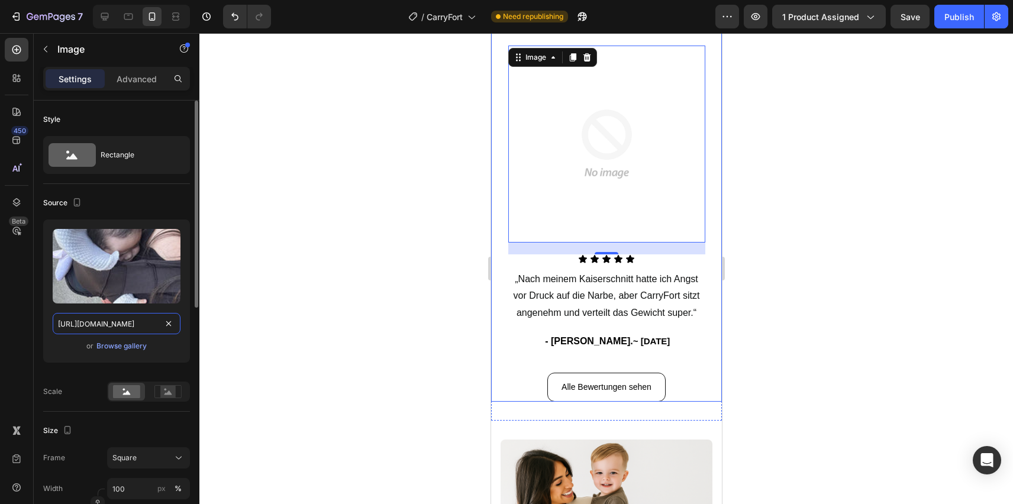
scroll to position [0, 193]
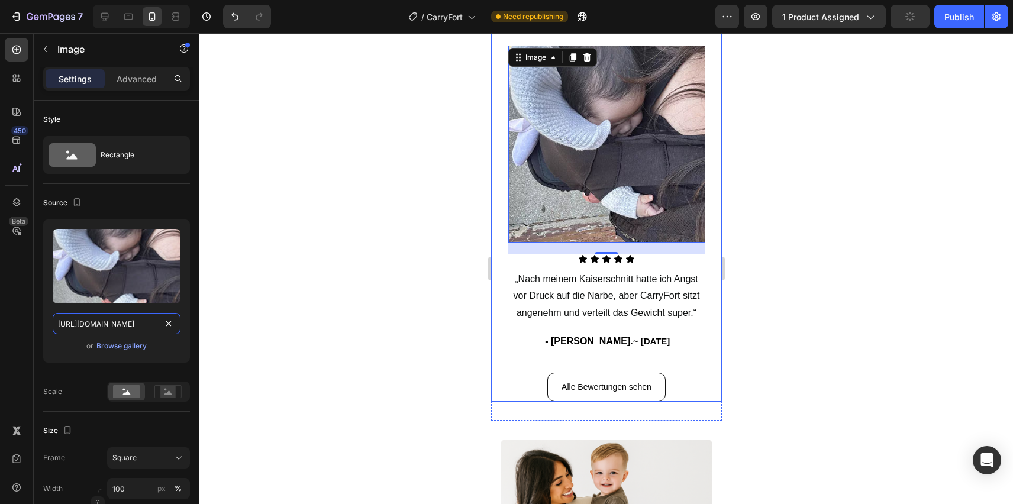
type input "[URL][DOMAIN_NAME]"
click at [265, 256] on div at bounding box center [606, 268] width 814 height 471
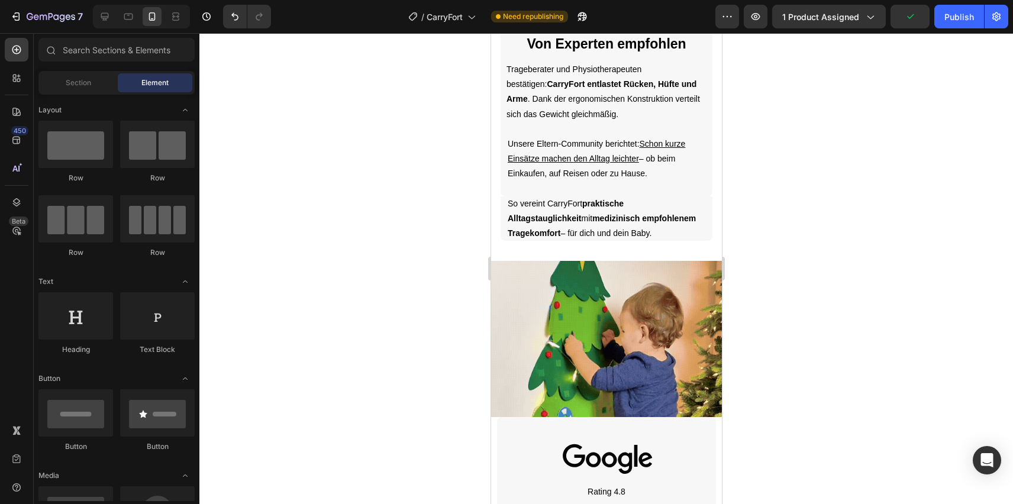
scroll to position [3259, 0]
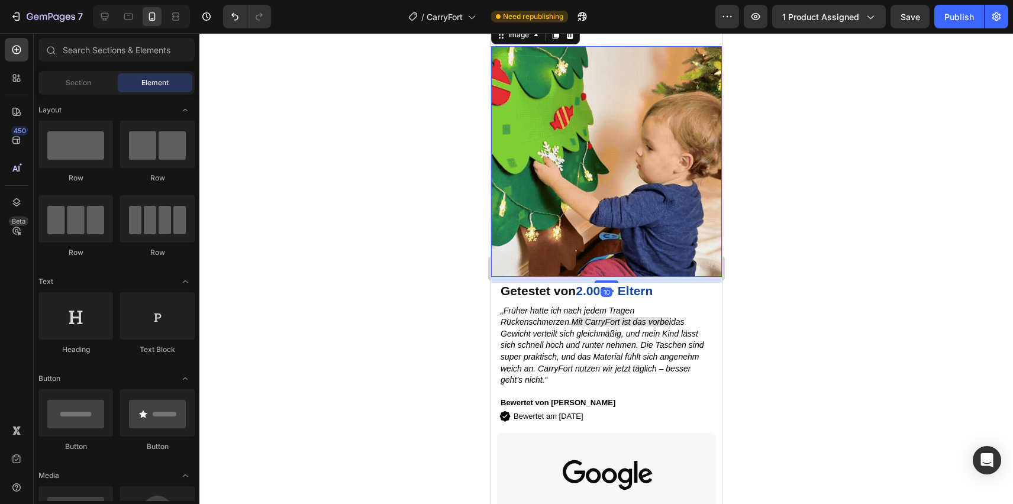
click at [553, 196] on img at bounding box center [606, 161] width 231 height 231
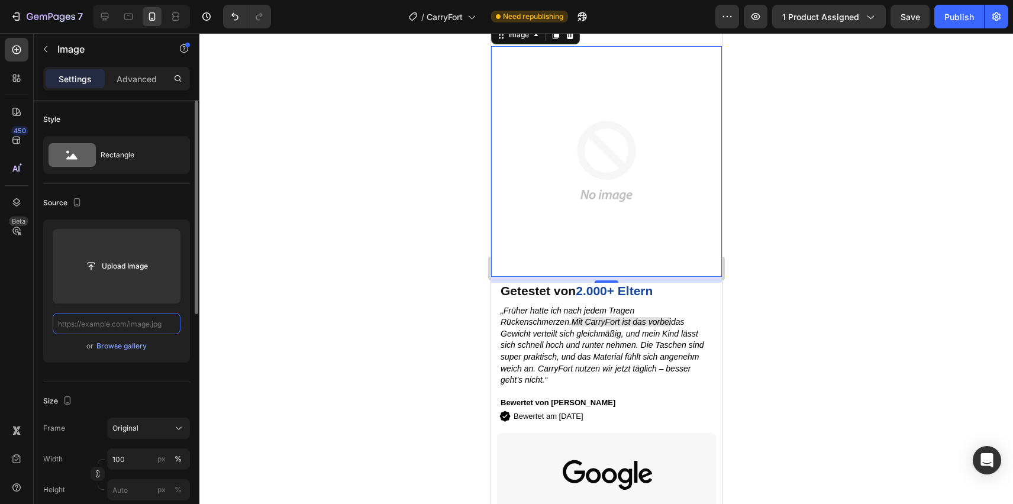
scroll to position [0, 0]
paste input "[URL][DOMAIN_NAME][DATE]"
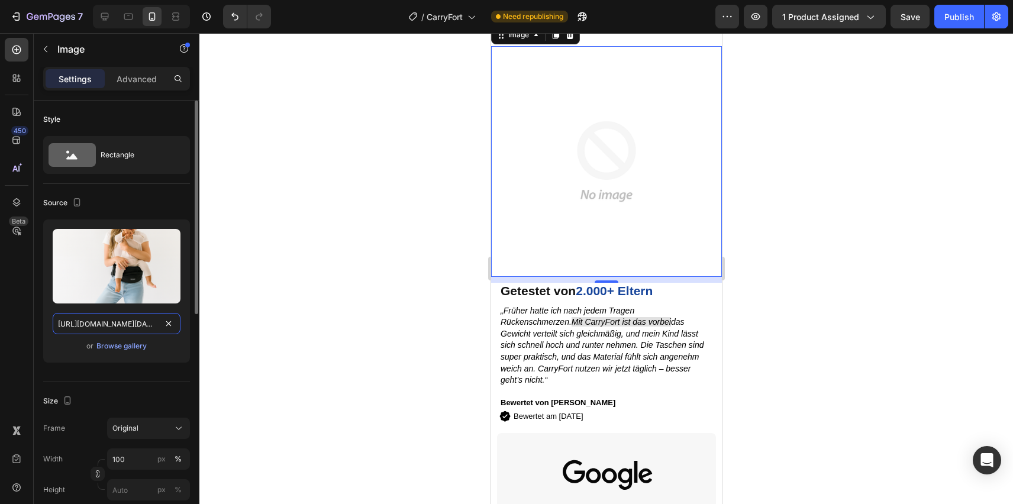
scroll to position [0, 282]
type input "[URL][DOMAIN_NAME][DATE]"
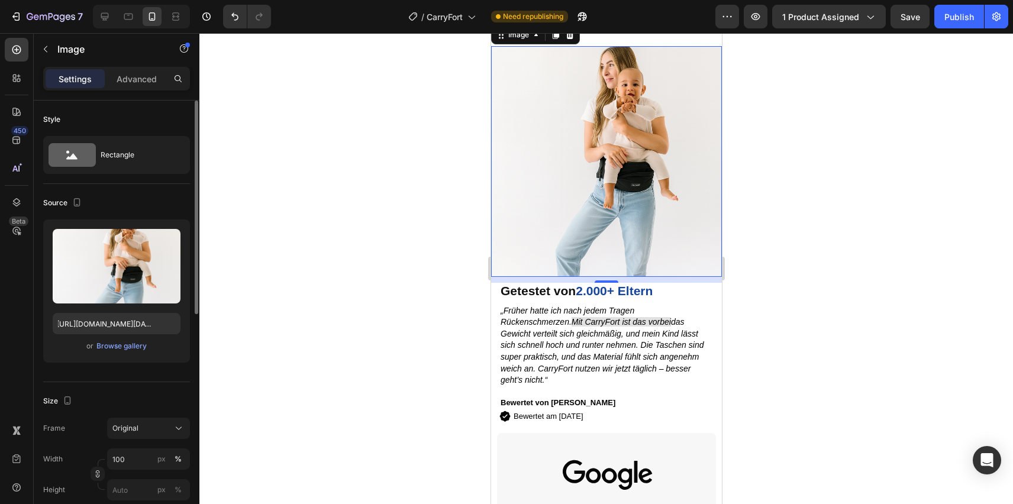
scroll to position [0, 0]
click at [260, 318] on div at bounding box center [606, 268] width 814 height 471
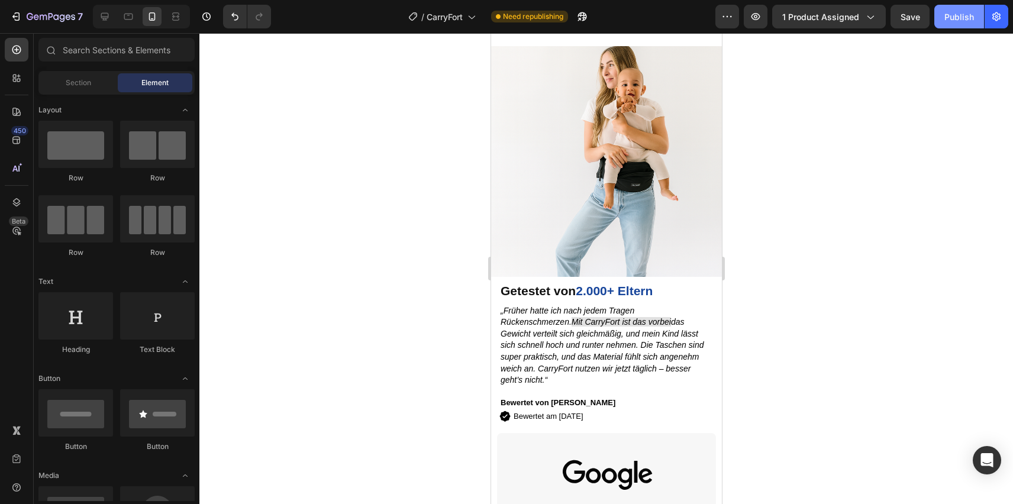
click at [946, 25] on button "Publish" at bounding box center [959, 17] width 50 height 24
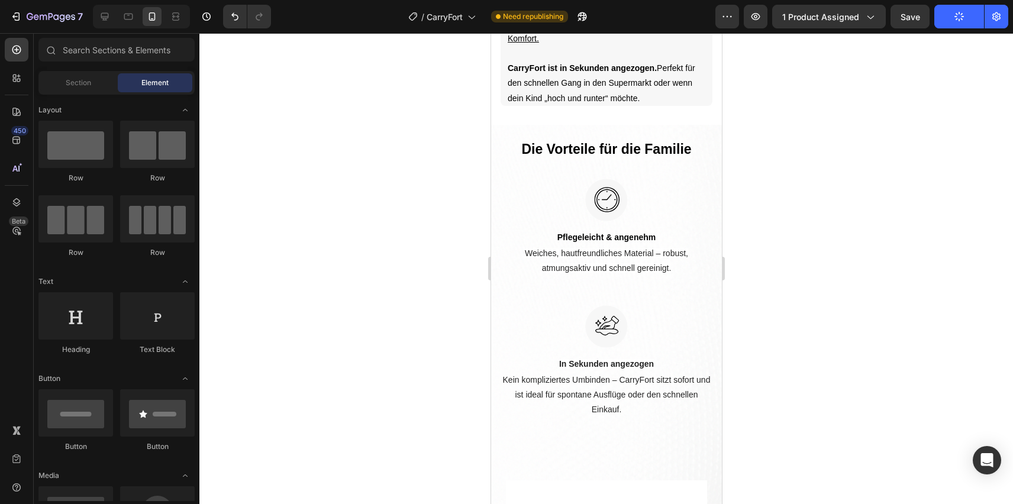
scroll to position [1362, 0]
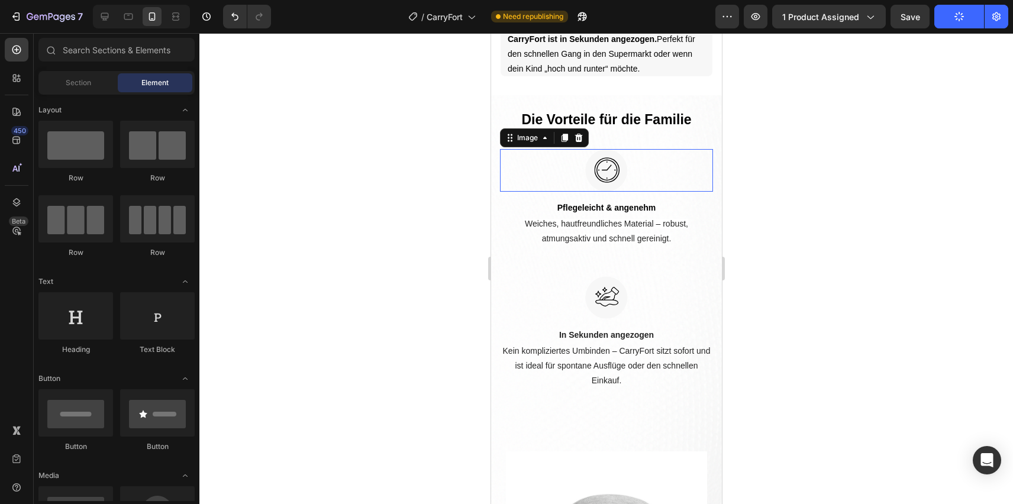
click at [596, 189] on img at bounding box center [606, 170] width 43 height 43
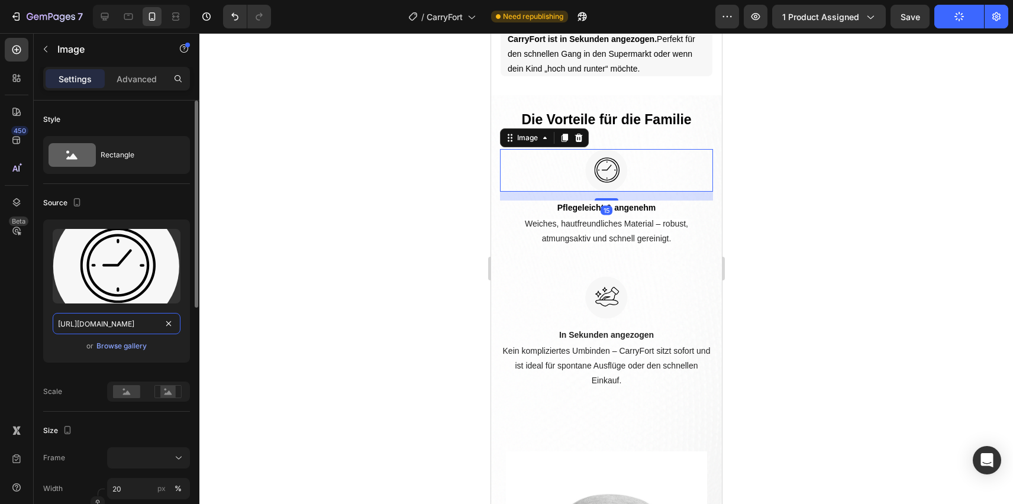
click at [144, 315] on input "[URL][DOMAIN_NAME]" at bounding box center [117, 323] width 128 height 21
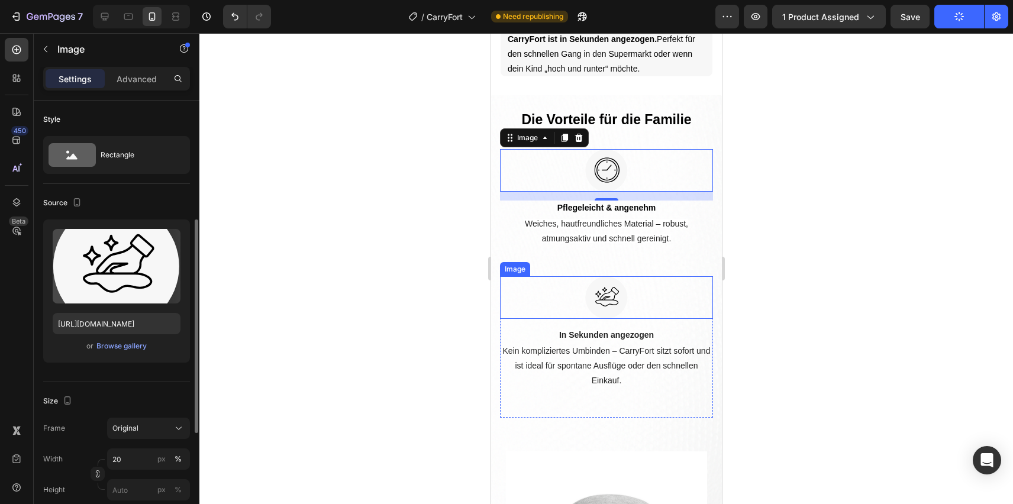
click at [618, 319] on img at bounding box center [606, 297] width 43 height 43
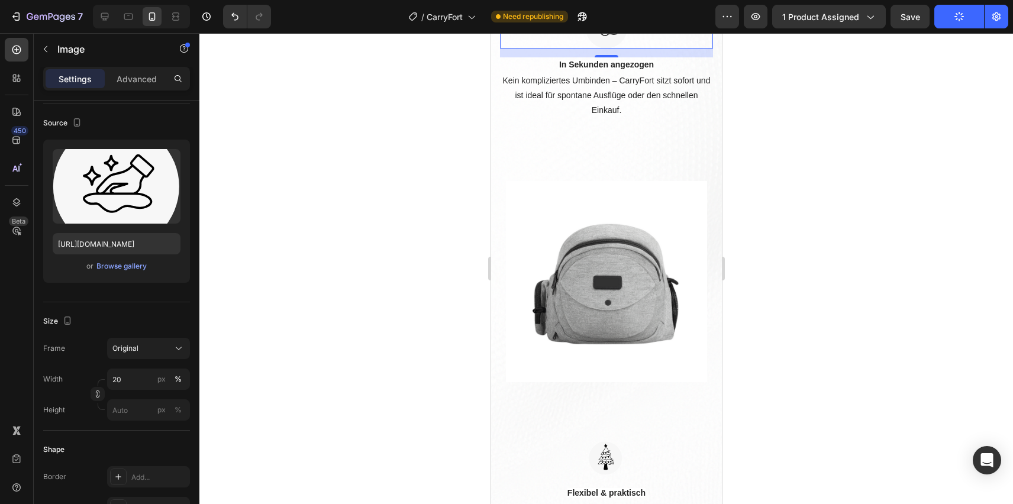
scroll to position [1489, 0]
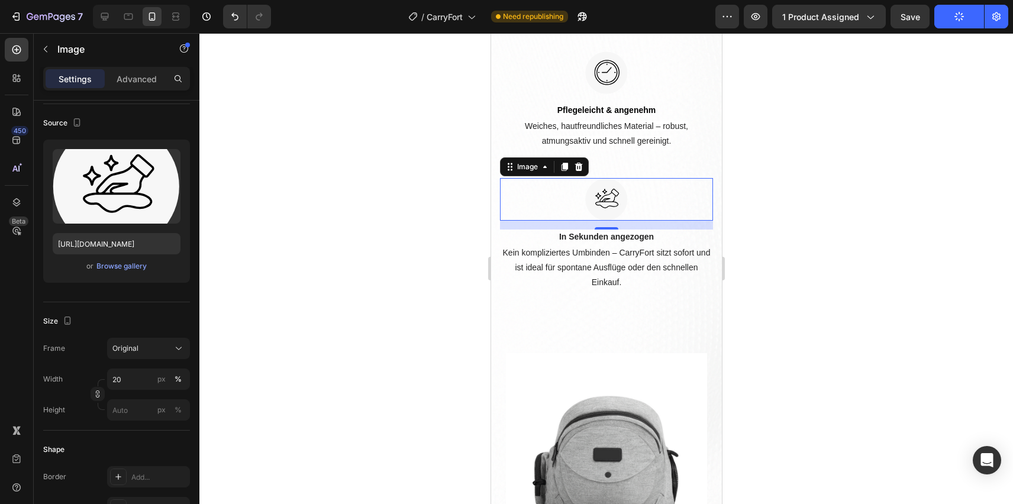
click at [606, 209] on img at bounding box center [606, 199] width 43 height 43
click at [149, 240] on input "[URL][DOMAIN_NAME]" at bounding box center [117, 243] width 128 height 21
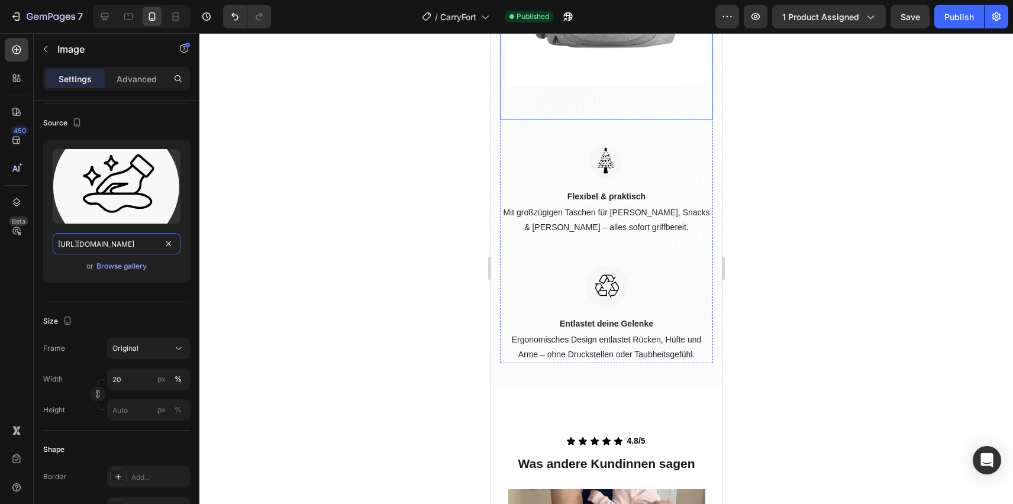
scroll to position [1917, 0]
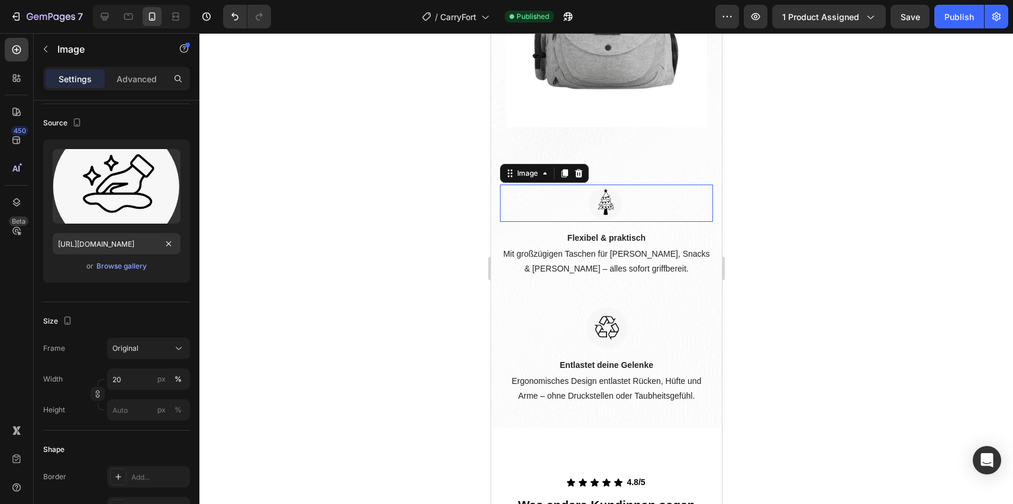
click at [611, 209] on img at bounding box center [606, 203] width 43 height 37
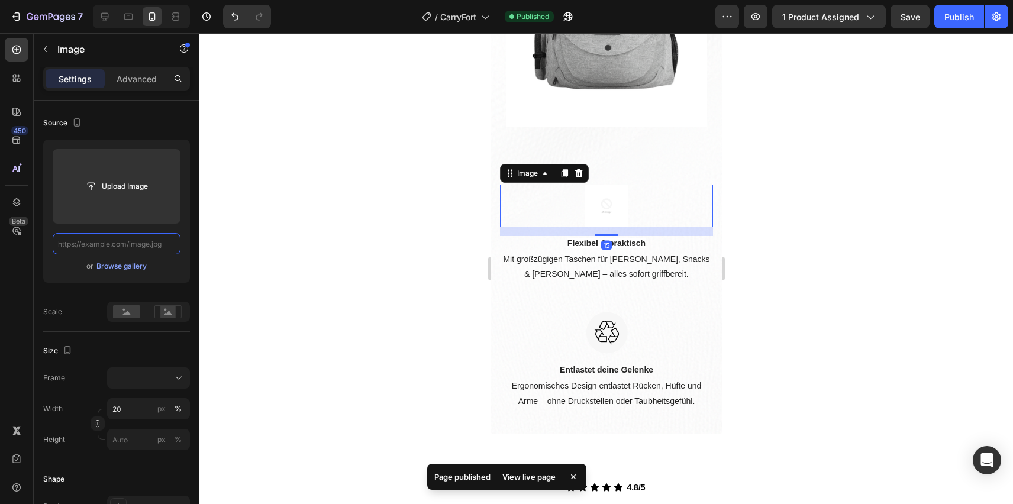
scroll to position [0, 0]
paste input "[URL][DOMAIN_NAME]"
type input "[URL][DOMAIN_NAME]"
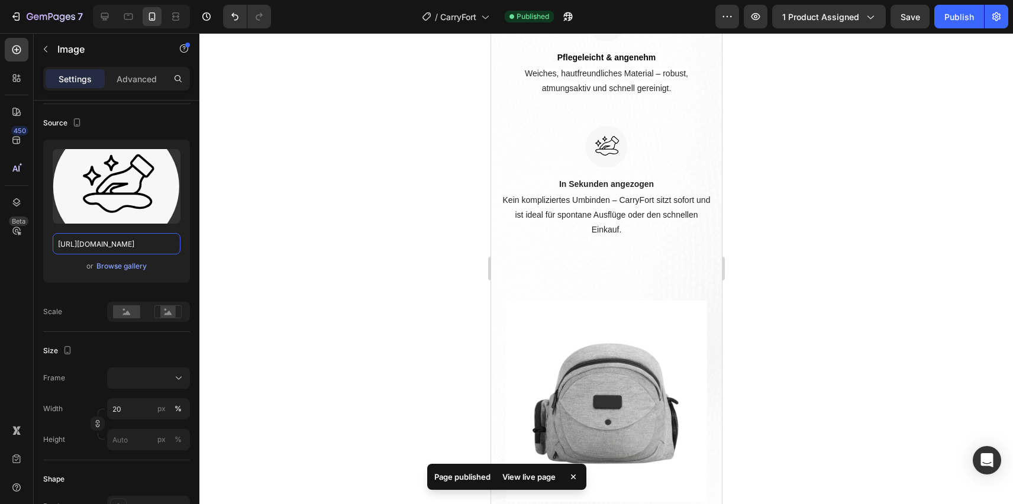
scroll to position [1439, 0]
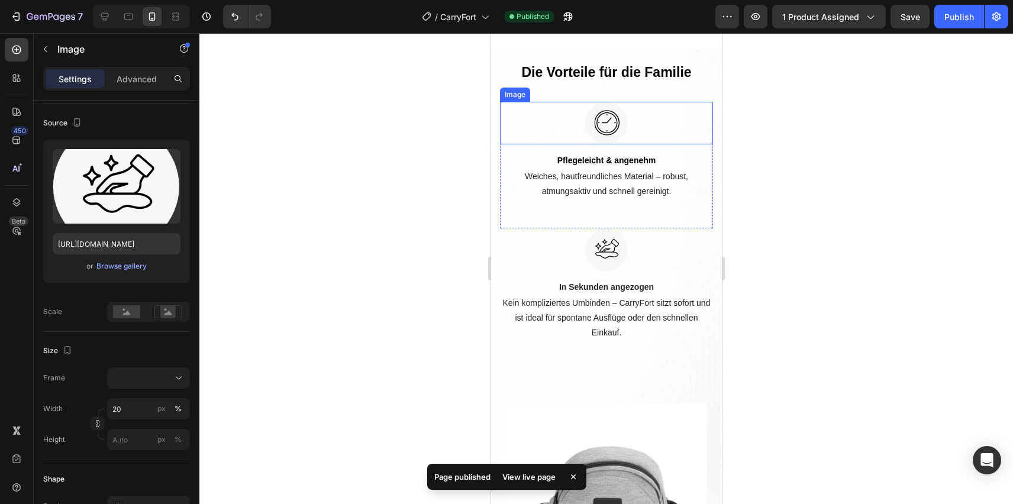
click at [605, 120] on img at bounding box center [606, 123] width 43 height 43
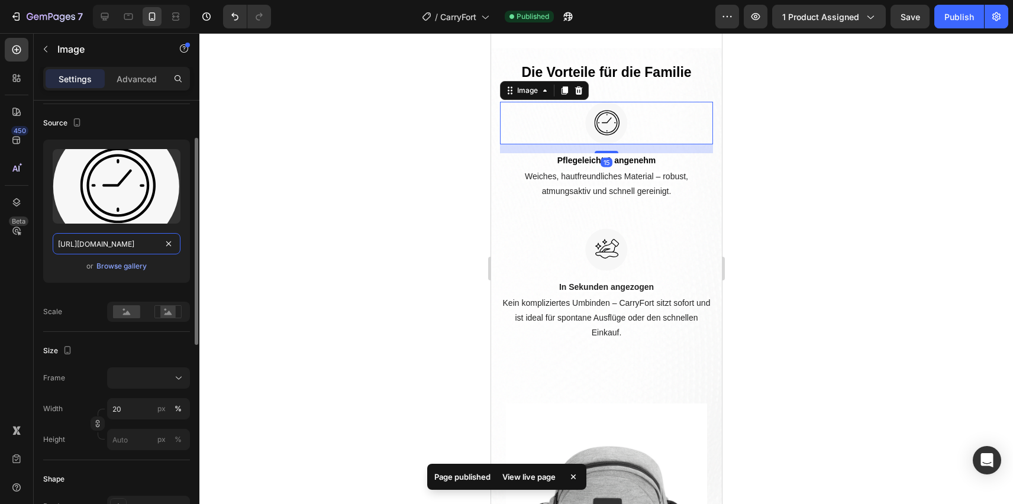
click at [131, 244] on input "[URL][DOMAIN_NAME]" at bounding box center [117, 243] width 128 height 21
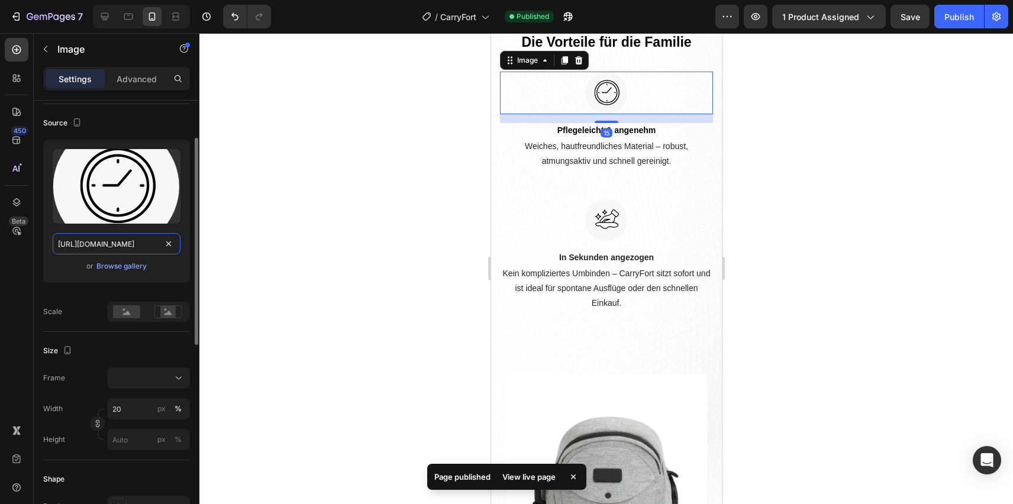
click at [131, 244] on input "[URL][DOMAIN_NAME]" at bounding box center [117, 243] width 128 height 21
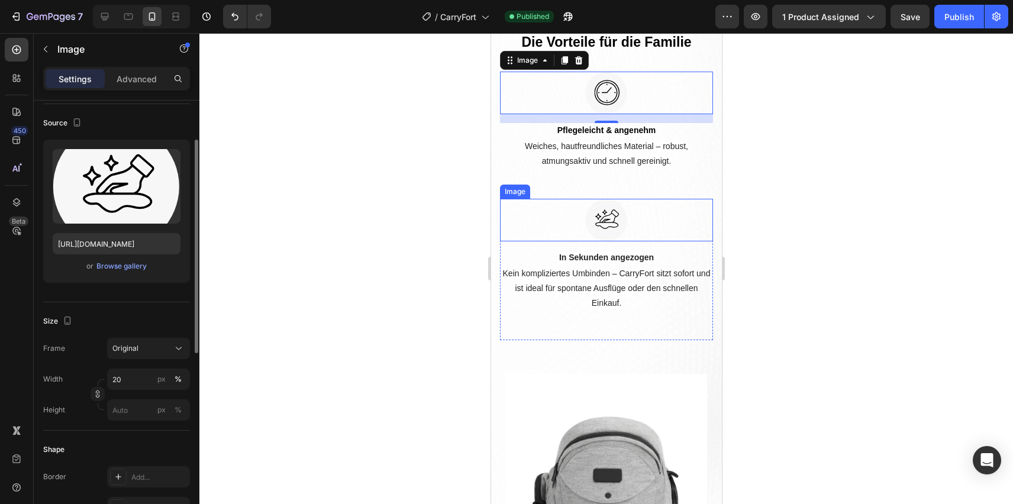
click at [617, 241] on img at bounding box center [606, 220] width 43 height 43
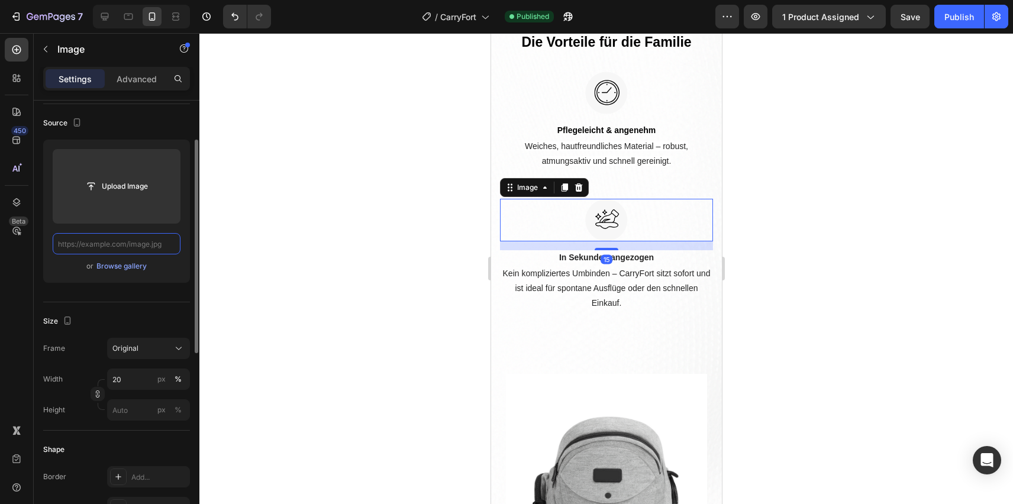
scroll to position [0, 0]
paste input "[URL][DOMAIN_NAME]"
type input "[URL][DOMAIN_NAME]"
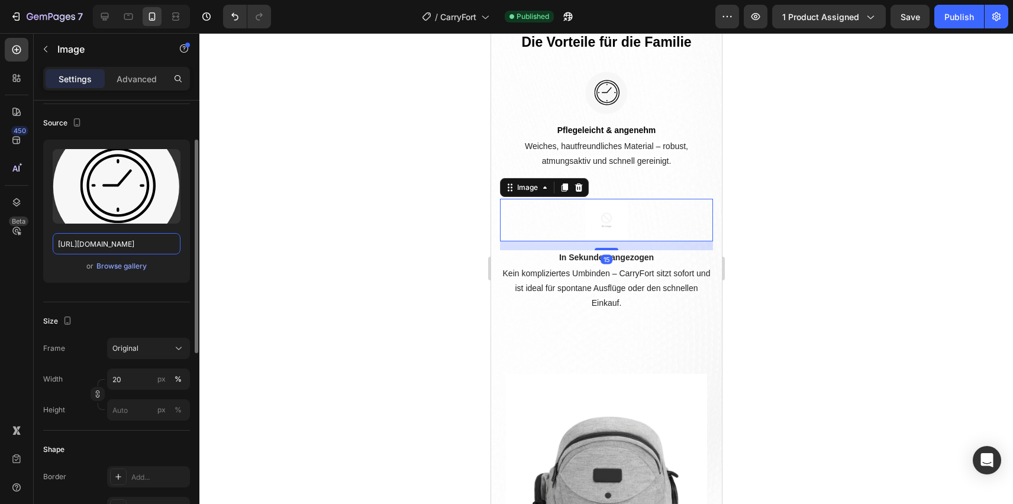
scroll to position [0, 360]
click at [593, 114] on img at bounding box center [606, 93] width 43 height 43
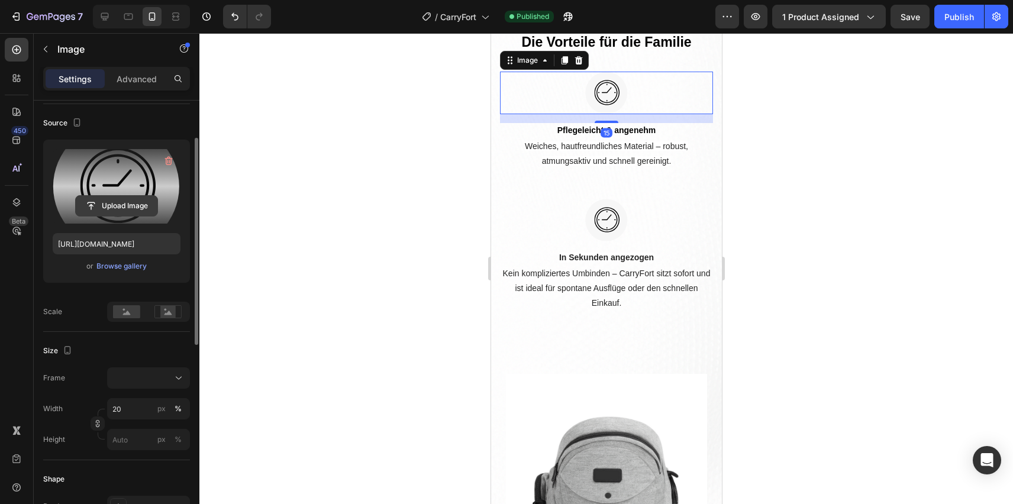
click at [149, 200] on input "file" at bounding box center [117, 206] width 82 height 20
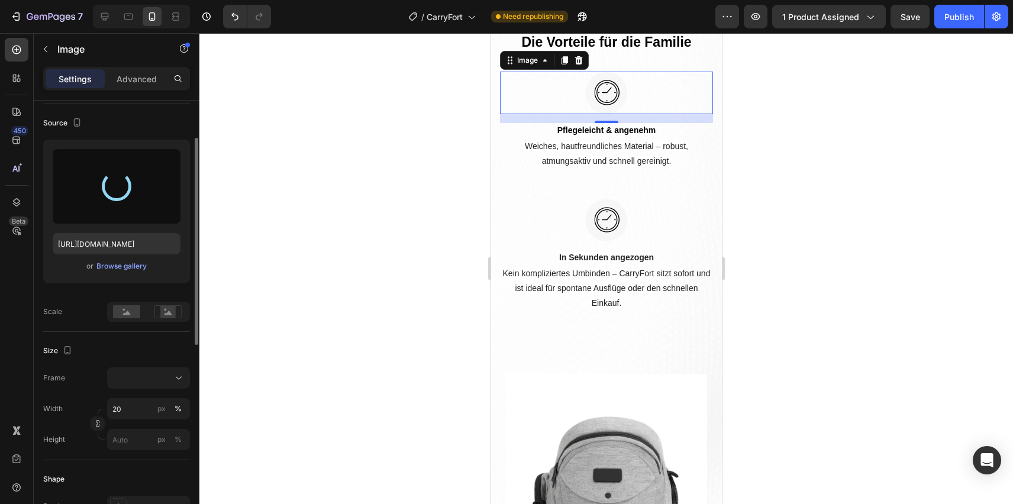
type input "[URL][DOMAIN_NAME]"
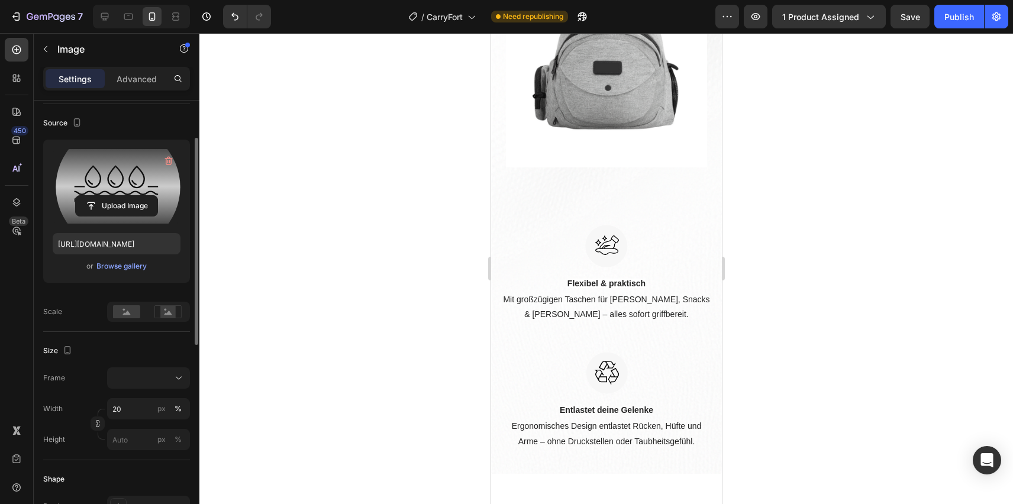
scroll to position [1941, 0]
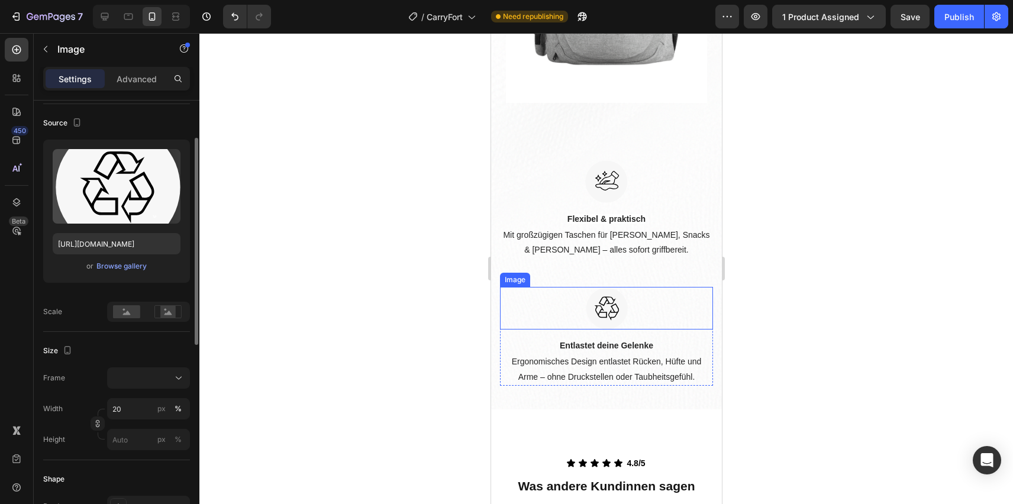
click at [601, 312] on img at bounding box center [606, 308] width 43 height 43
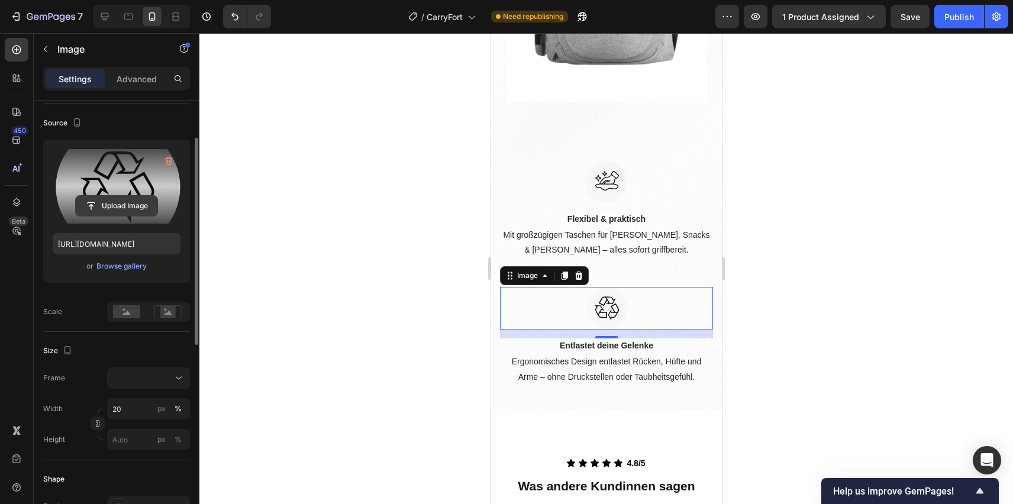
click at [131, 209] on input "file" at bounding box center [117, 206] width 82 height 20
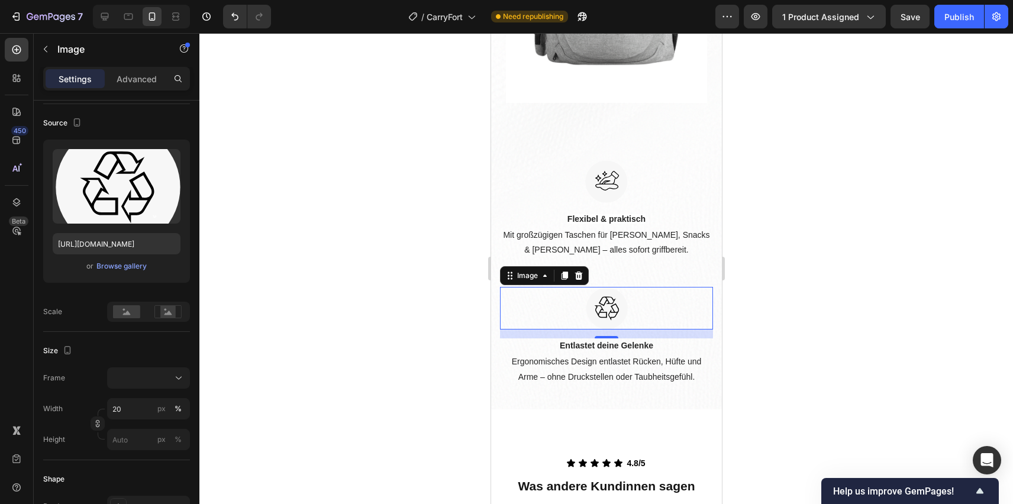
type input "[URL][DOMAIN_NAME]"
click at [771, 286] on div at bounding box center [606, 268] width 814 height 471
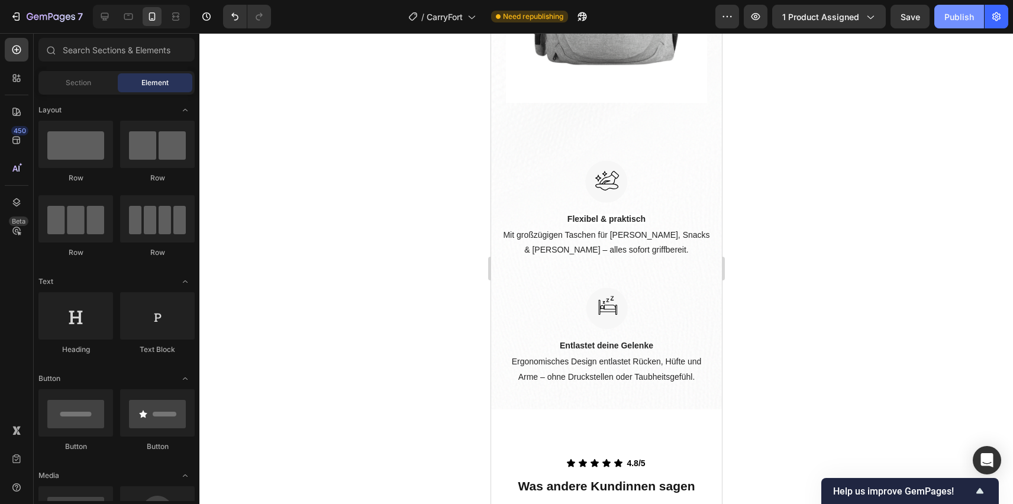
click at [954, 12] on div "Publish" at bounding box center [959, 17] width 30 height 12
